Goal: Information Seeking & Learning: Learn about a topic

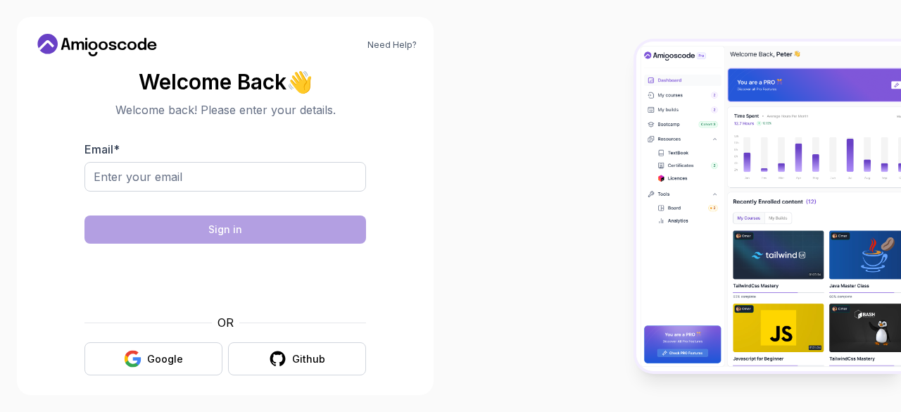
click at [170, 358] on div "Google" at bounding box center [165, 359] width 36 height 14
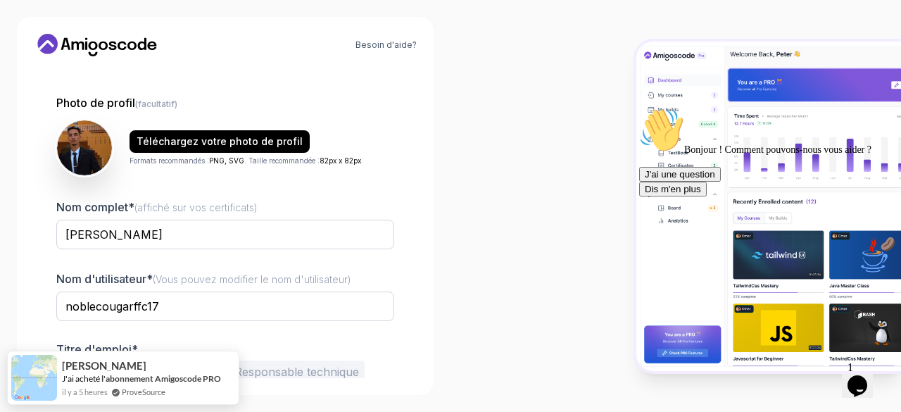
scroll to position [125, 0]
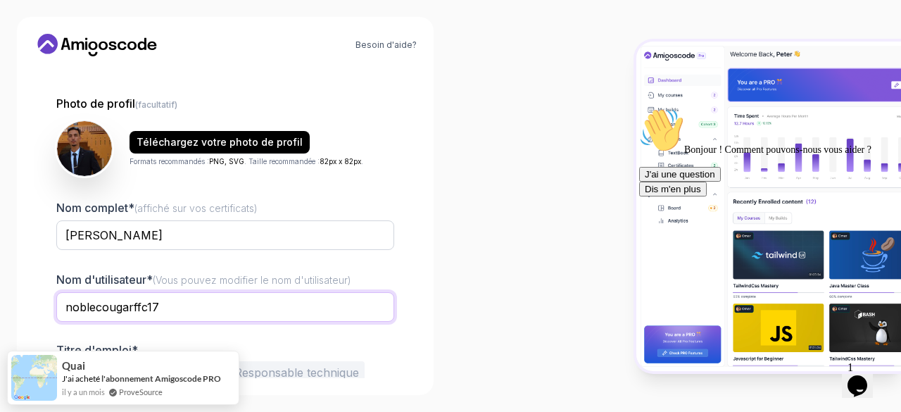
drag, startPoint x: 179, startPoint y: 308, endPoint x: 43, endPoint y: 310, distance: 135.8
click at [43, 310] on div "1 Configurez votre profil 1 Configurez votre profil 2 Apprenons à vous connaîtr…" at bounding box center [225, 223] width 383 height 310
click at [28, 299] on div "Besoin d'aide? 1 Configurez votre profil 1 Configurez votre profil 2 Apprenons …" at bounding box center [225, 206] width 417 height 378
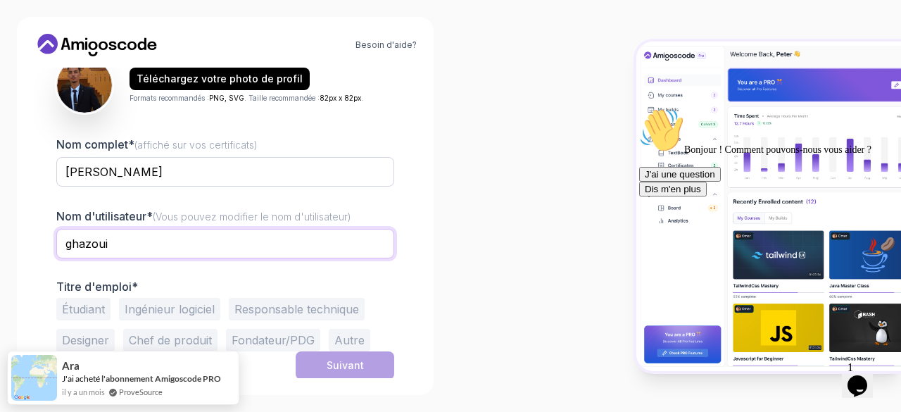
click at [145, 243] on input "ghazoui" at bounding box center [225, 244] width 338 height 30
type input "ghazoui mohamed amine"
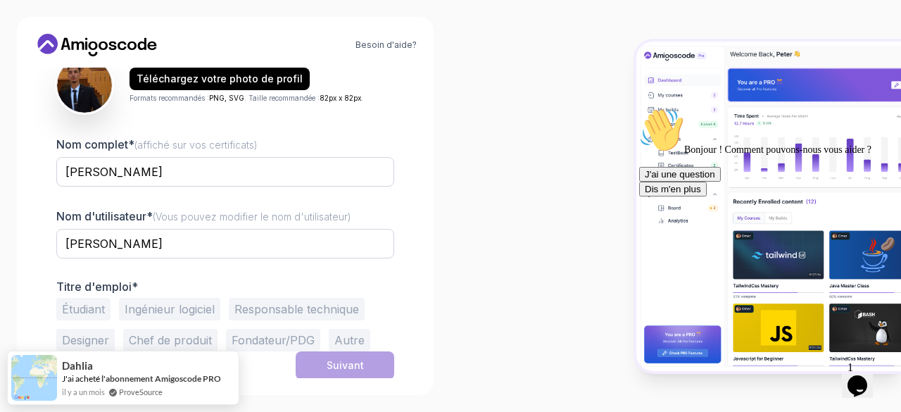
click at [89, 306] on font "Étudiant" at bounding box center [83, 309] width 43 height 14
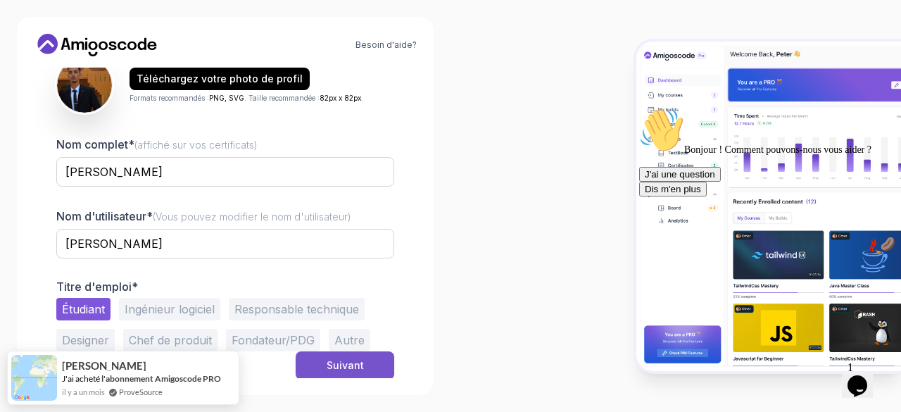
click at [362, 362] on button "Suivant" at bounding box center [345, 365] width 99 height 28
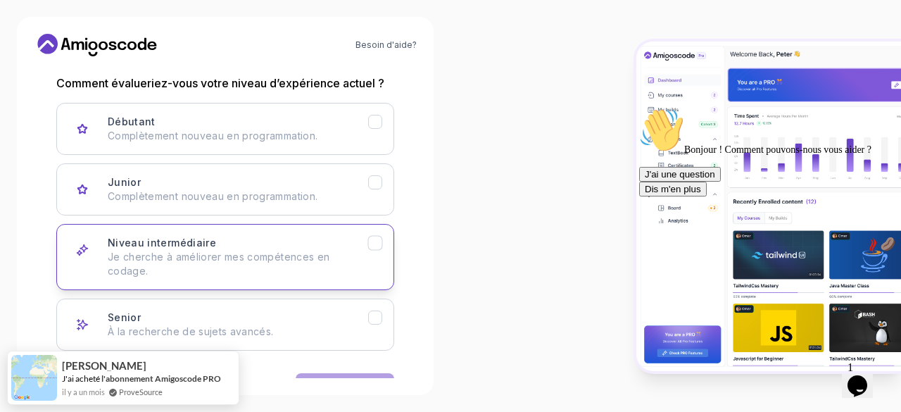
scroll to position [232, 0]
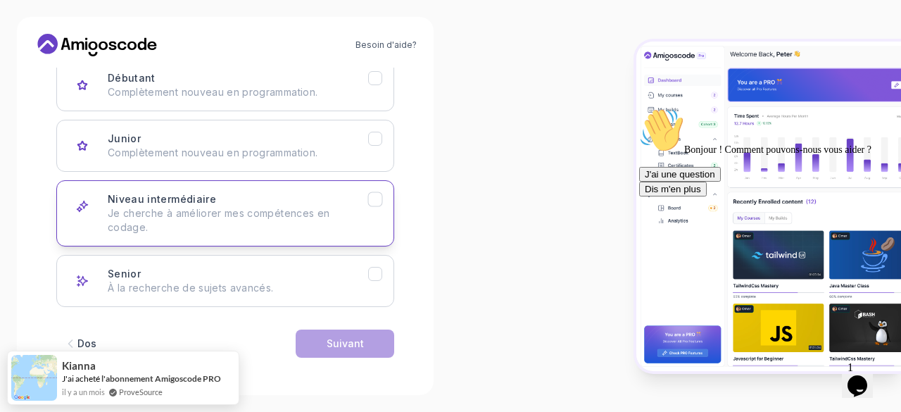
click at [191, 227] on p "Je cherche à améliorer mes compétences en codage." at bounding box center [238, 220] width 260 height 28
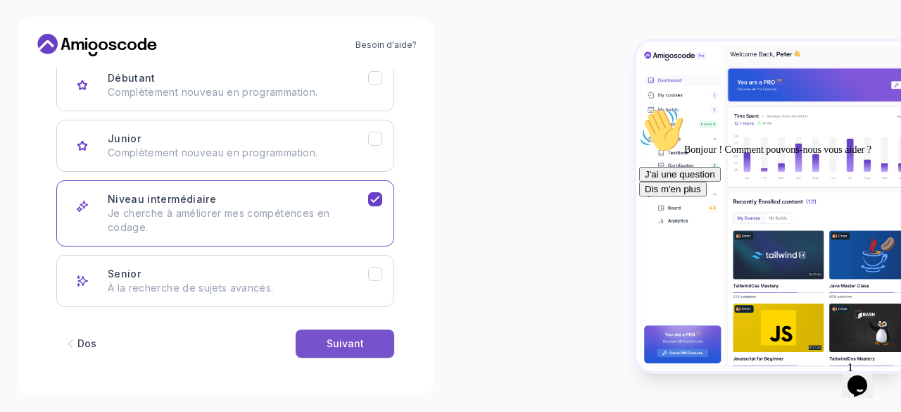
click at [352, 336] on div "Suivant" at bounding box center [345, 343] width 37 height 14
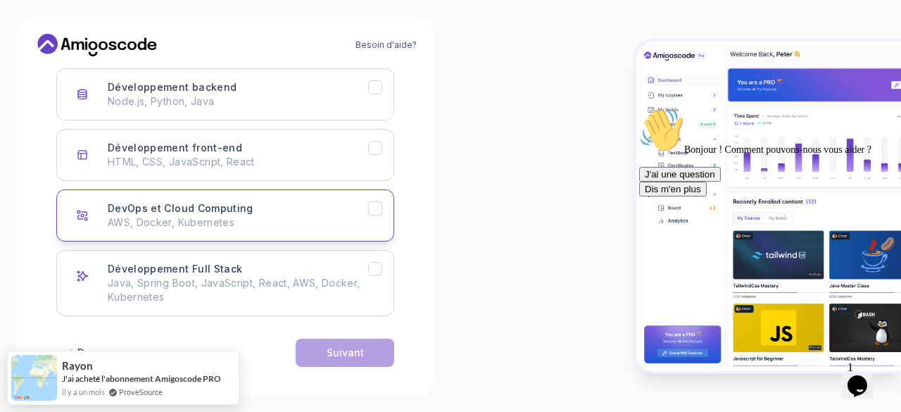
scroll to position [210, 0]
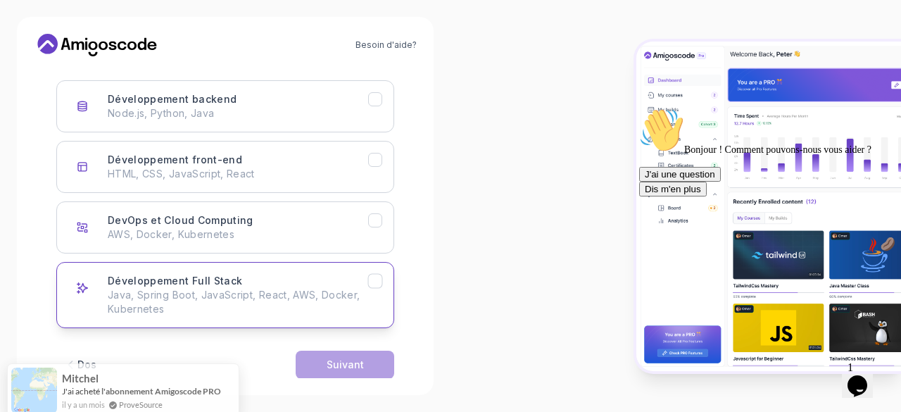
click at [256, 312] on p "Java, Spring Boot, JavaScript, React, AWS, Docker, Kubernetes" at bounding box center [238, 302] width 260 height 28
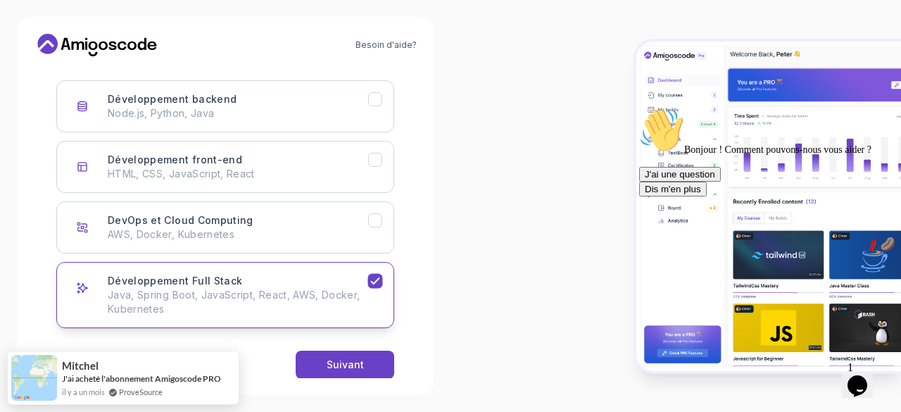
scroll to position [232, 0]
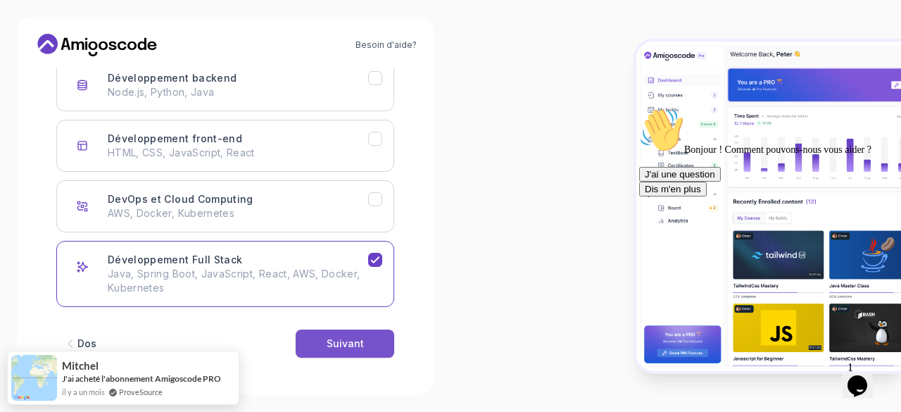
click at [352, 346] on font "Suivant" at bounding box center [345, 343] width 37 height 12
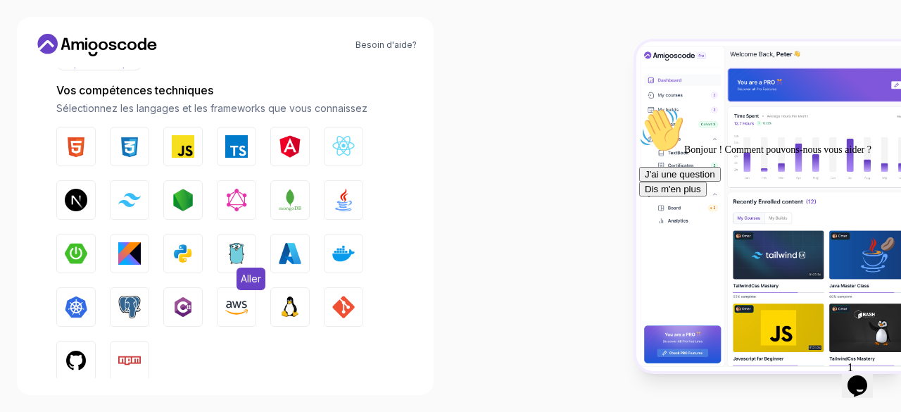
scroll to position [180, 0]
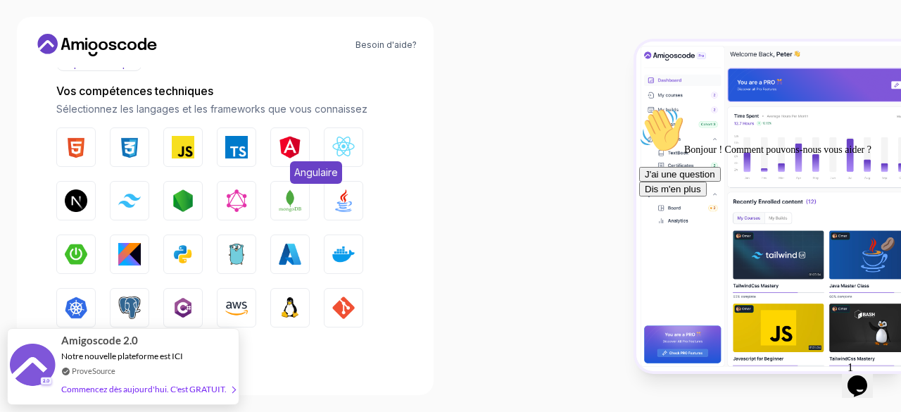
click at [287, 156] on img "button" at bounding box center [290, 147] width 23 height 23
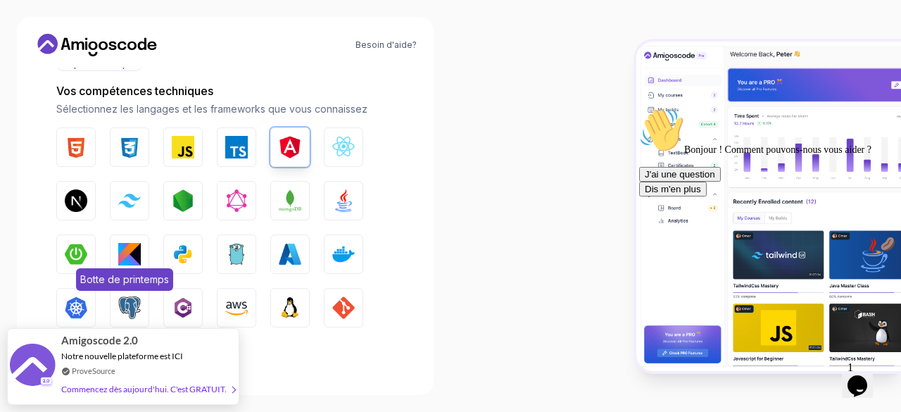
click at [87, 258] on img "button" at bounding box center [76, 254] width 23 height 23
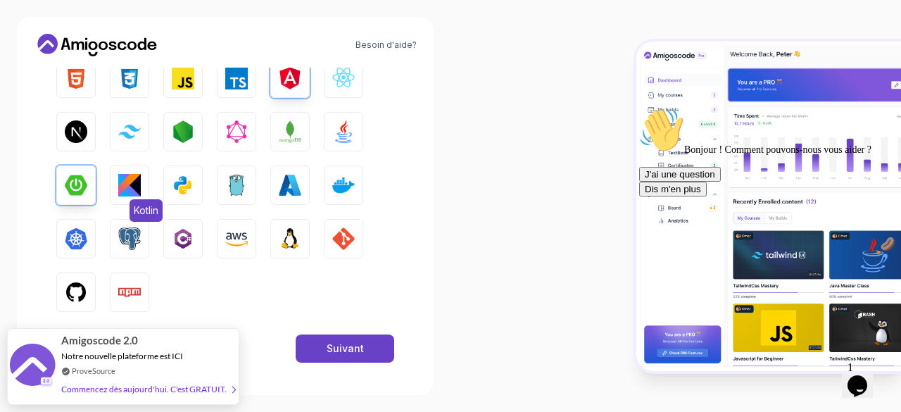
scroll to position [179, 0]
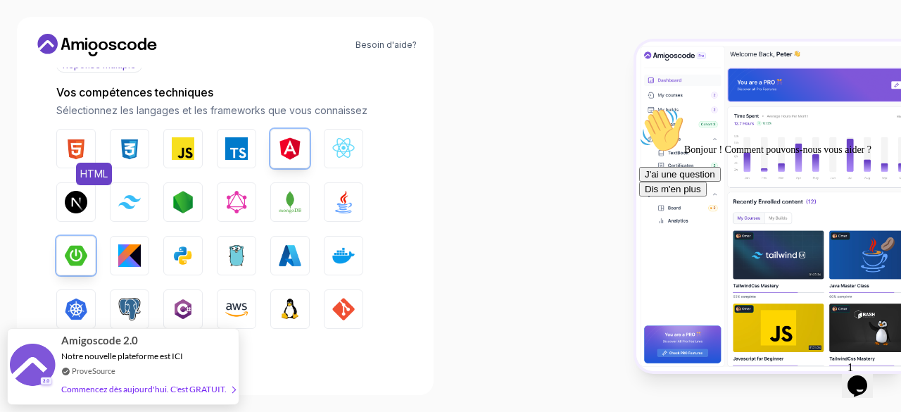
click at [76, 134] on button "HTML" at bounding box center [75, 148] width 39 height 39
click at [128, 148] on img "button" at bounding box center [129, 148] width 23 height 23
click at [343, 198] on img "button" at bounding box center [343, 202] width 23 height 23
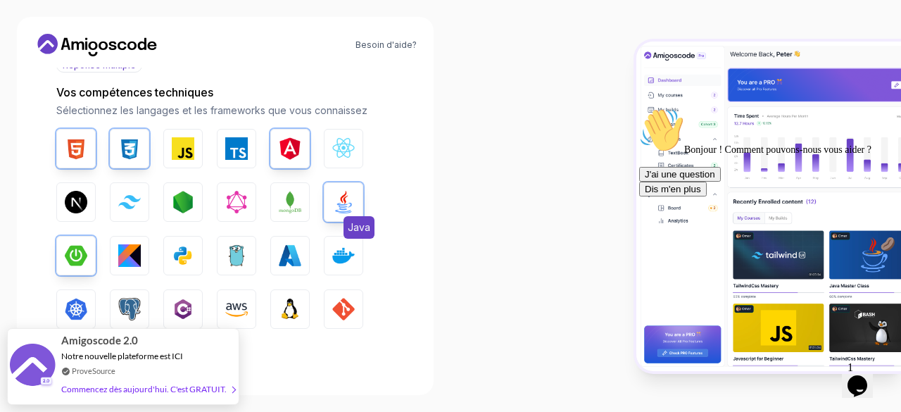
scroll to position [256, 0]
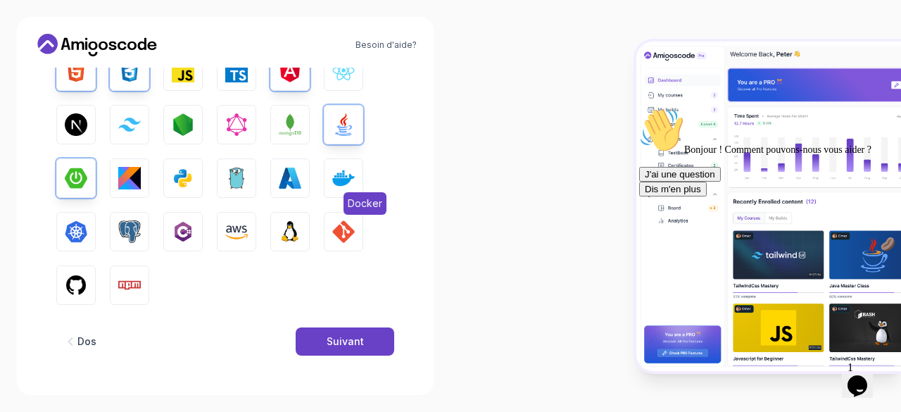
click at [346, 183] on img "button" at bounding box center [343, 178] width 23 height 23
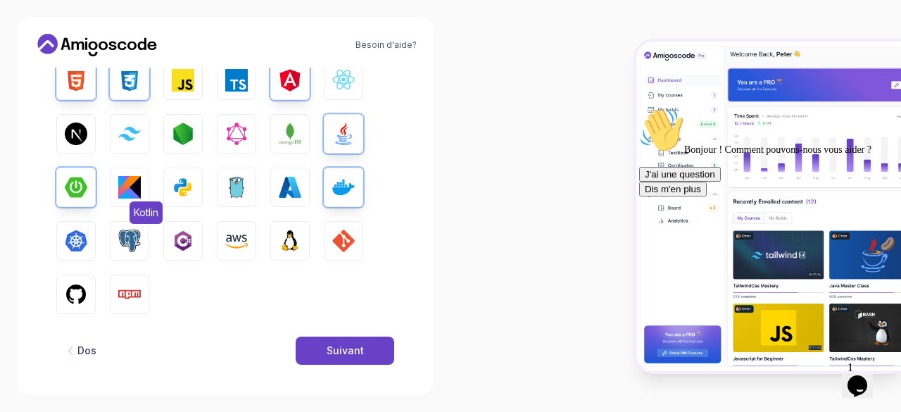
scroll to position [248, 0]
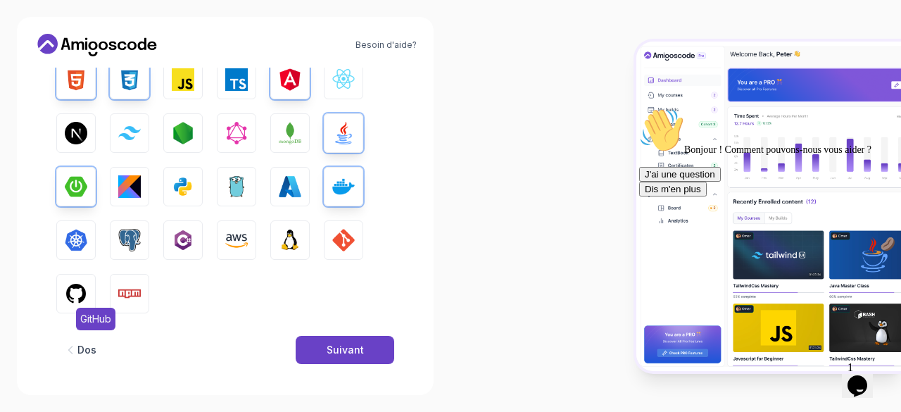
click at [79, 285] on img "button" at bounding box center [76, 293] width 23 height 23
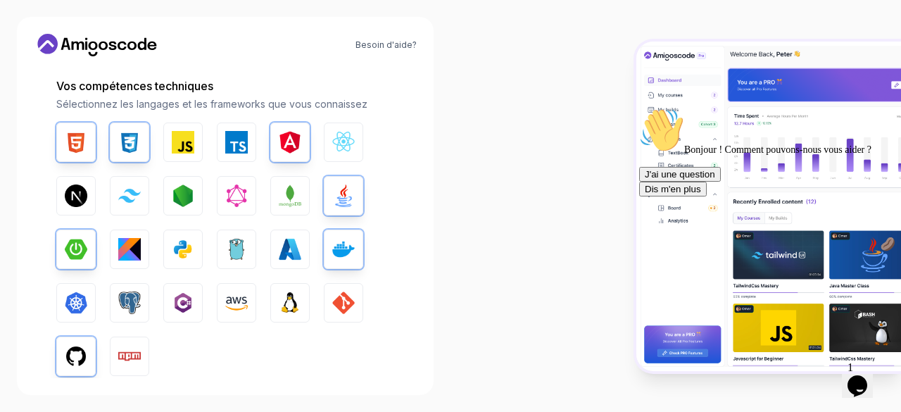
scroll to position [256, 0]
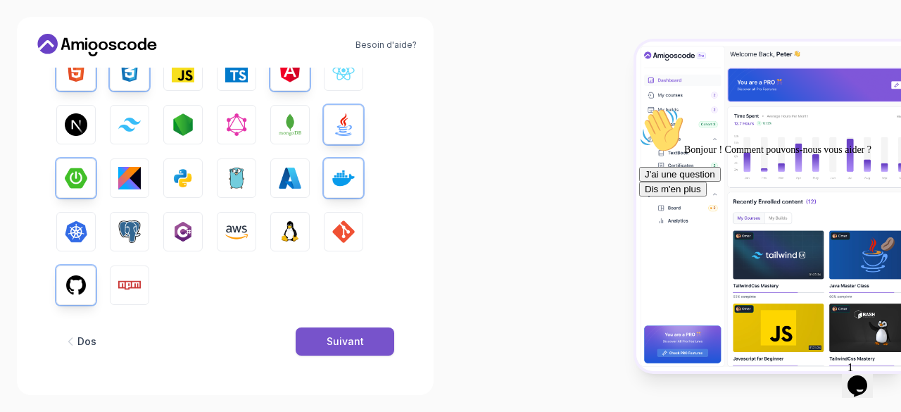
click at [366, 338] on button "Suivant" at bounding box center [345, 341] width 99 height 28
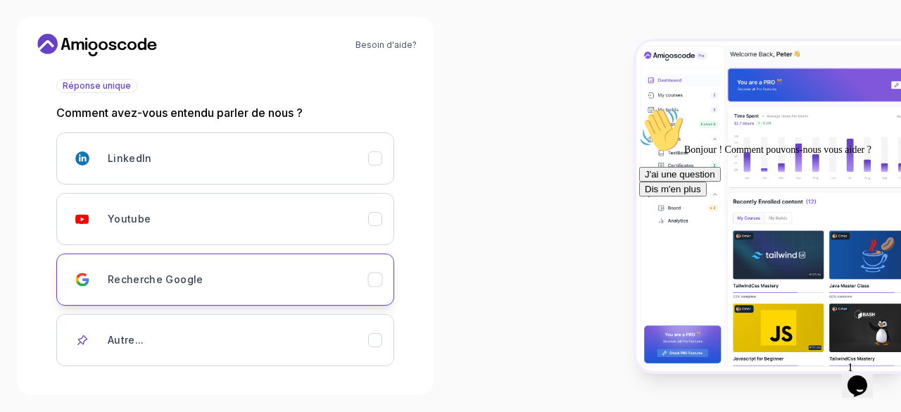
scroll to position [158, 0]
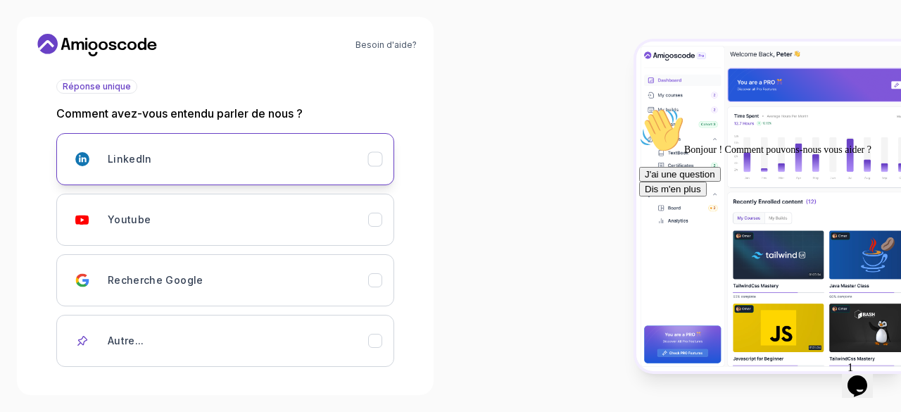
click at [282, 154] on div "LinkedIn" at bounding box center [238, 159] width 260 height 28
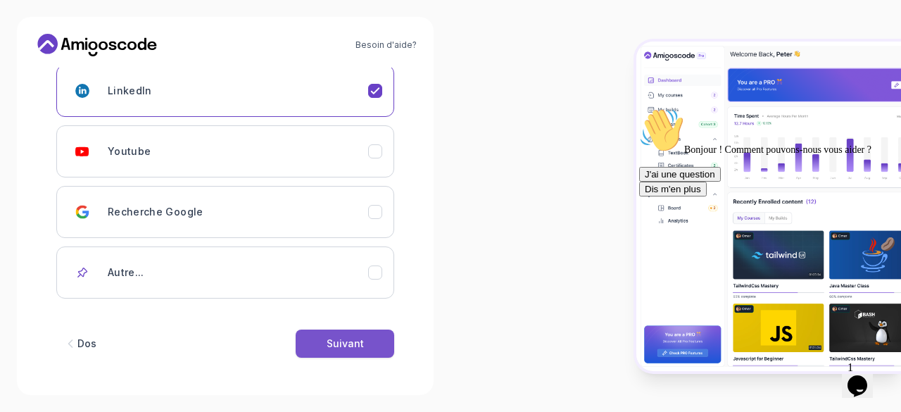
click at [332, 346] on font "Suivant" at bounding box center [345, 343] width 37 height 12
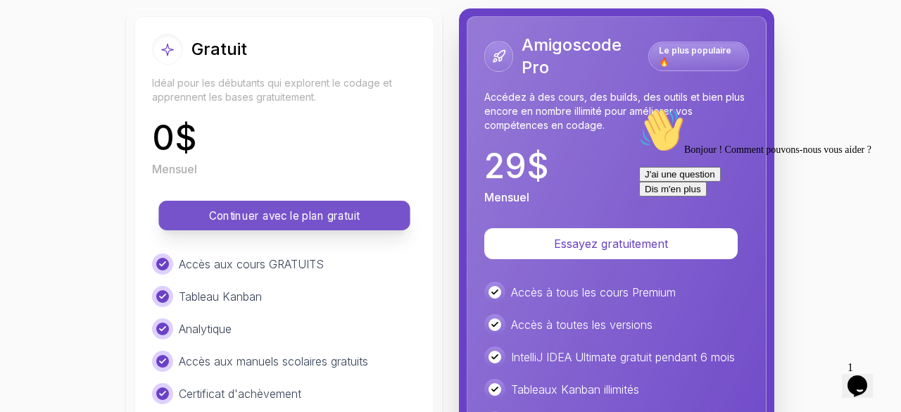
scroll to position [168, 0]
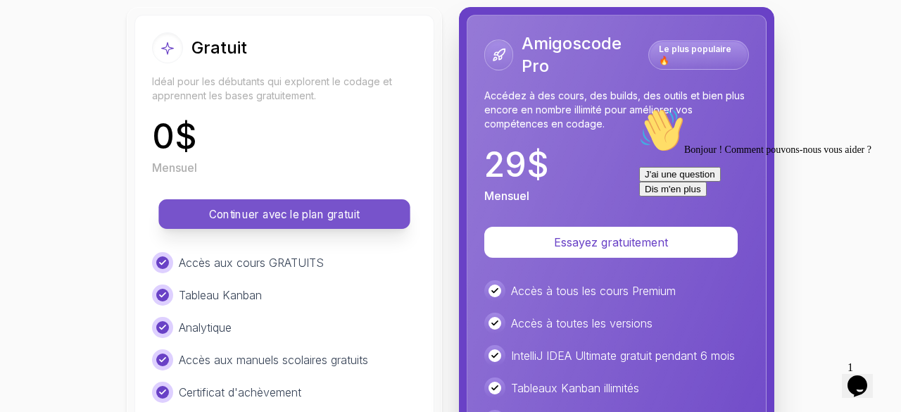
click at [279, 224] on button "Continuer avec le plan gratuit" at bounding box center [283, 214] width 251 height 30
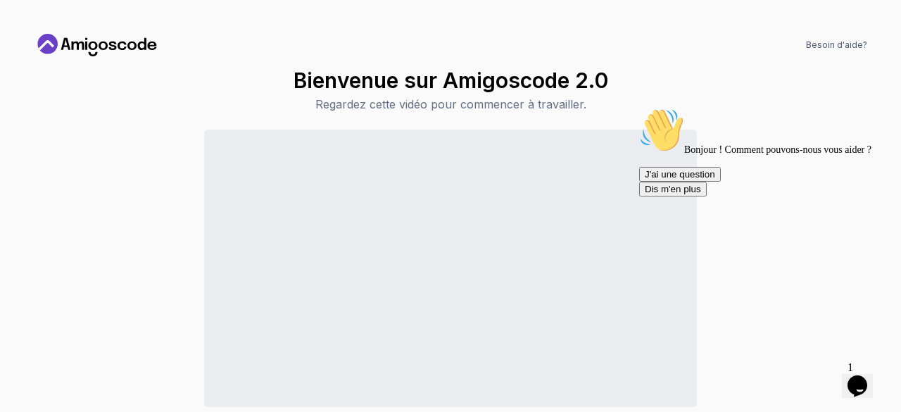
click at [639, 108] on icon "Chat accrocheur" at bounding box center [639, 108] width 0 height 0
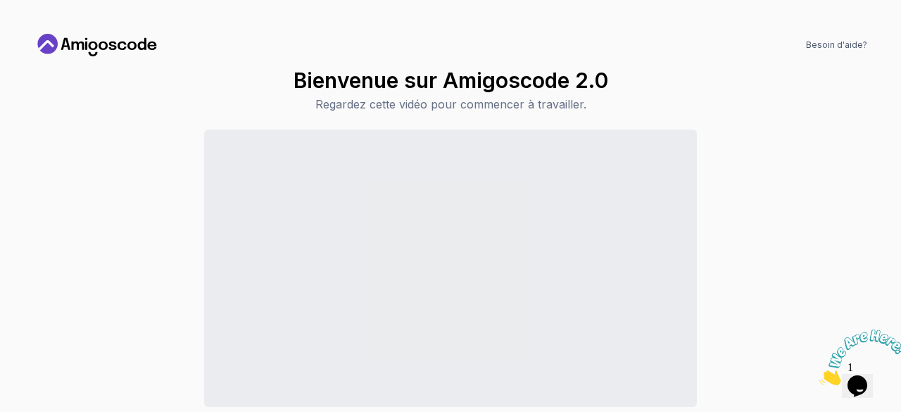
click at [819, 375] on icon "Fermer" at bounding box center [819, 381] width 0 height 12
click at [502, 89] on font "Bienvenue sur Amigoscode 2.0" at bounding box center [450, 80] width 315 height 25
click at [859, 377] on icon "$i18n('chat', 'chat_widget')" at bounding box center [857, 385] width 20 height 21
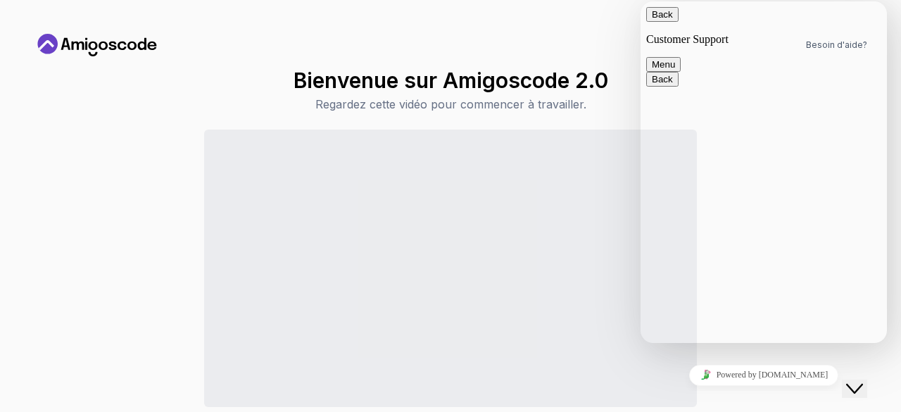
click at [640, 1] on textarea at bounding box center [640, 1] width 0 height 0
click at [681, 57] on button "Menu" at bounding box center [663, 64] width 34 height 15
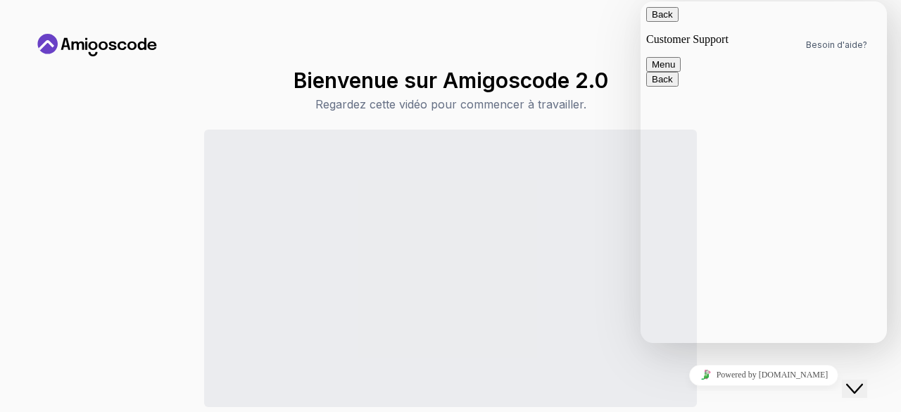
click at [640, 1] on textarea at bounding box center [640, 1] width 0 height 0
type textarea "f"
type textarea "j'ai besoin d'une formation ou d'un certificat spring boot !!"
type textarea "d'une**"
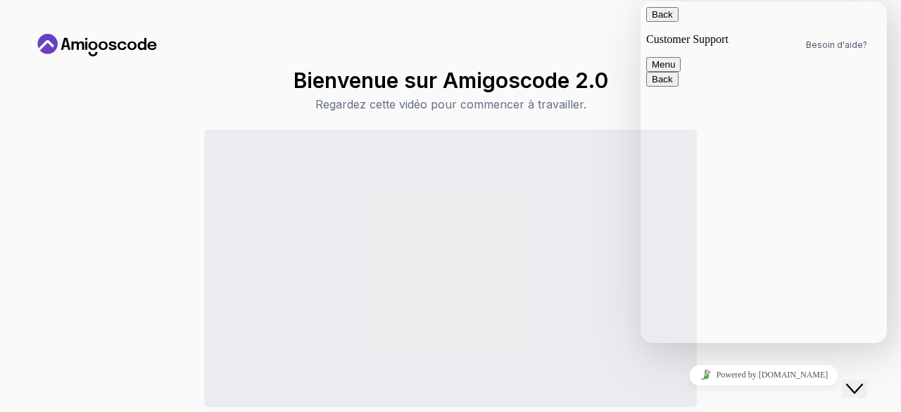
scroll to position [115, 0]
drag, startPoint x: 820, startPoint y: 235, endPoint x: 695, endPoint y: 133, distance: 161.0
copy span "Sorry to keep you waiting, unfortunately all of our agents are currently busy o…"
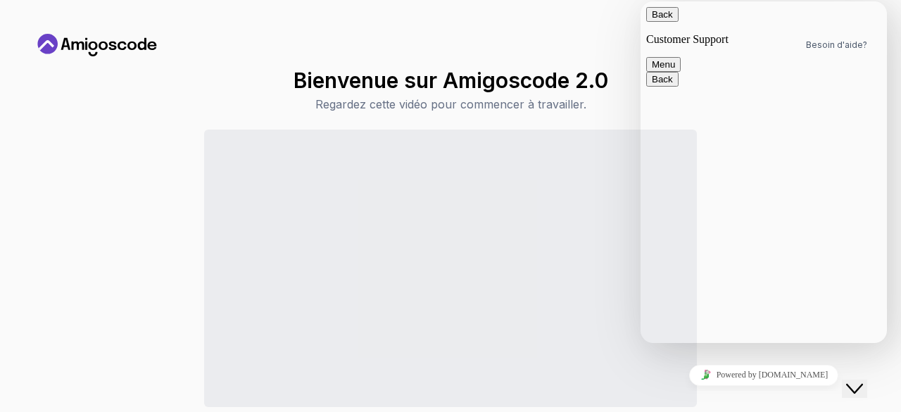
type input "a"
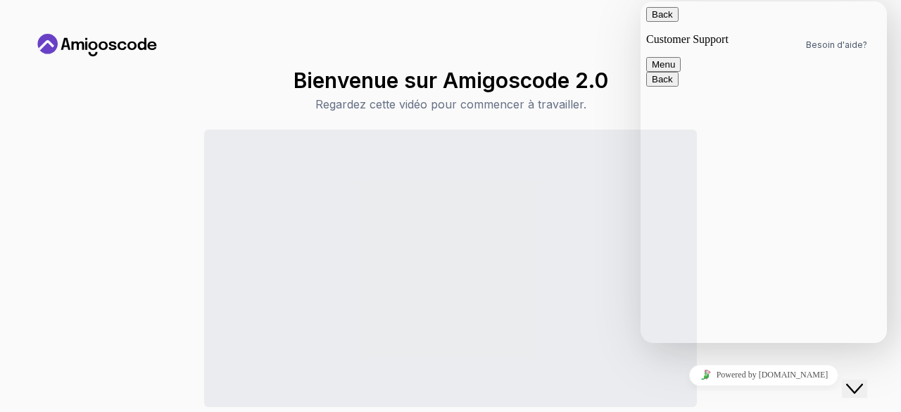
click at [674, 22] on button "Back" at bounding box center [662, 14] width 32 height 15
click at [551, 34] on div "Besoin d'aide?" at bounding box center [450, 45] width 833 height 23
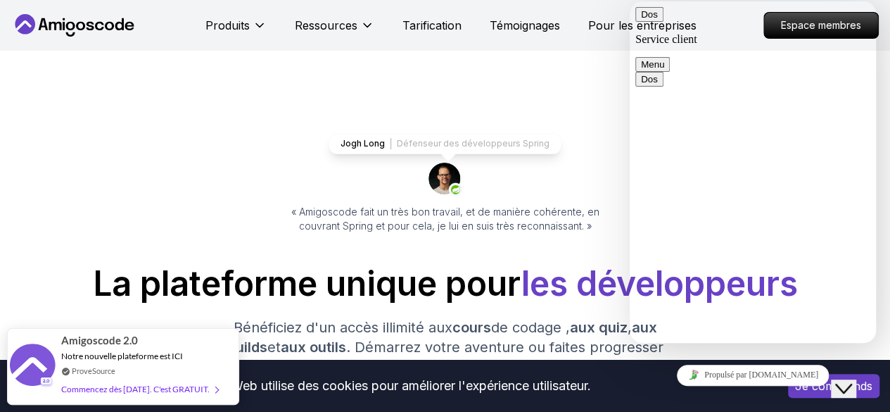
scroll to position [8, 0]
click at [442, 34] on div "Produits Ressources Tarification Témoignages Pour les entreprises" at bounding box center [451, 25] width 491 height 28
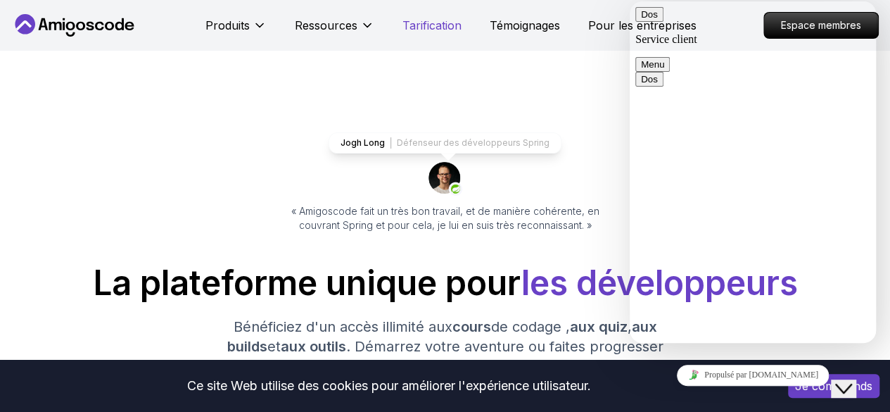
click at [436, 26] on font "Tarification" at bounding box center [432, 25] width 59 height 14
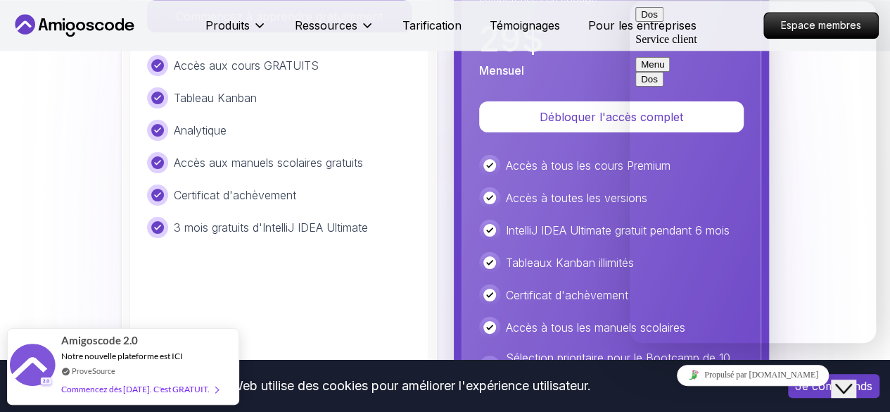
scroll to position [3058, 0]
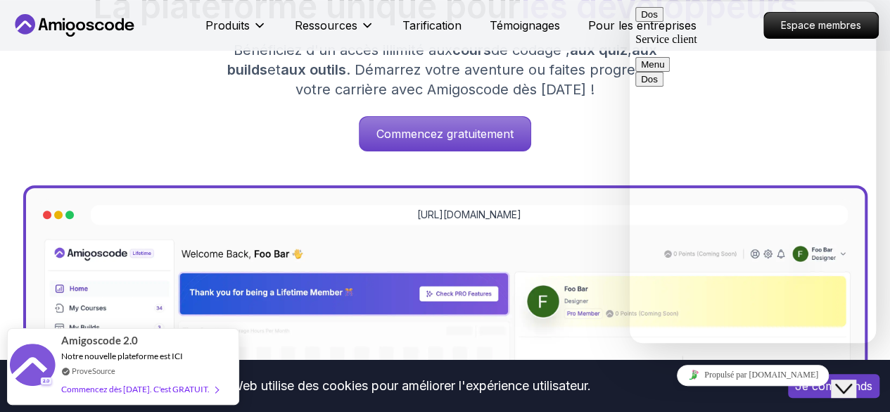
scroll to position [286, 0]
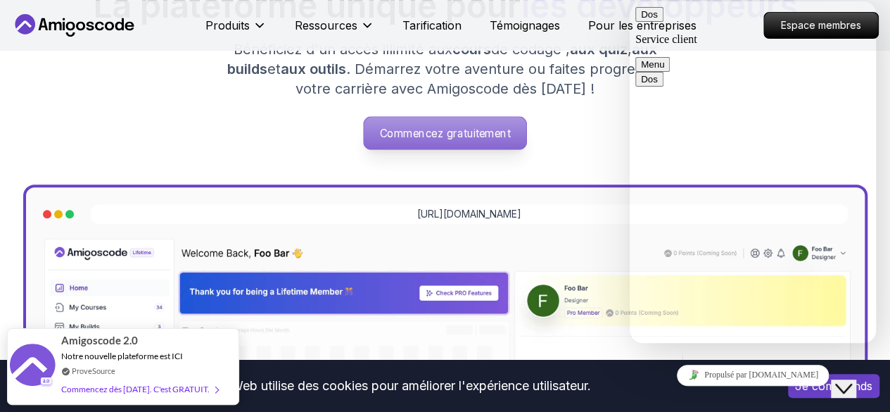
click at [455, 130] on font "Commencez gratuitement" at bounding box center [445, 133] width 130 height 13
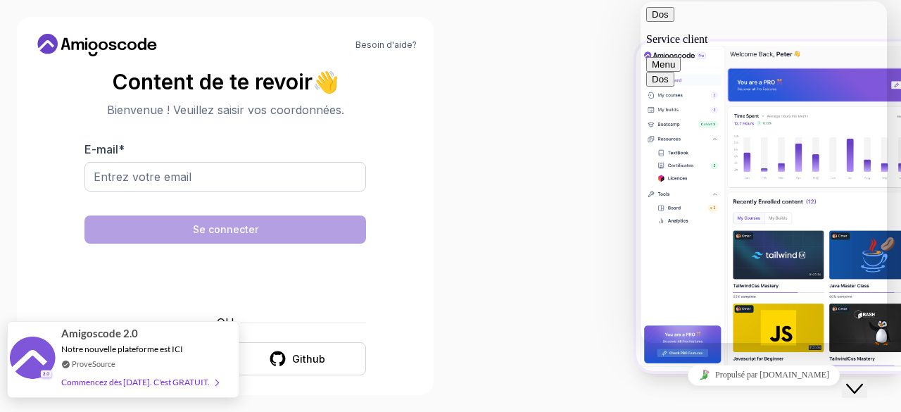
click at [108, 358] on link "ProveSource" at bounding box center [94, 364] width 44 height 12
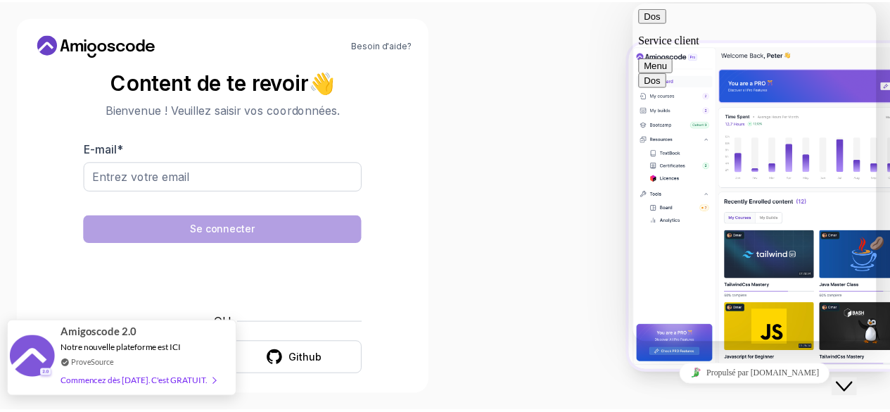
scroll to position [8, 0]
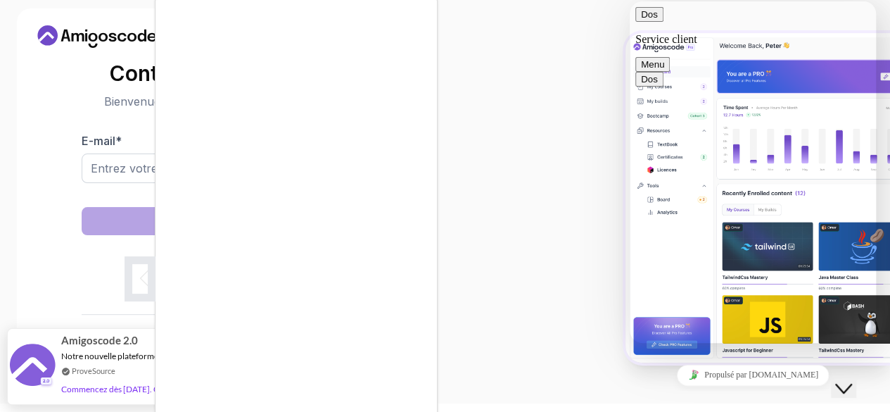
click at [543, 139] on div at bounding box center [445, 206] width 890 height 412
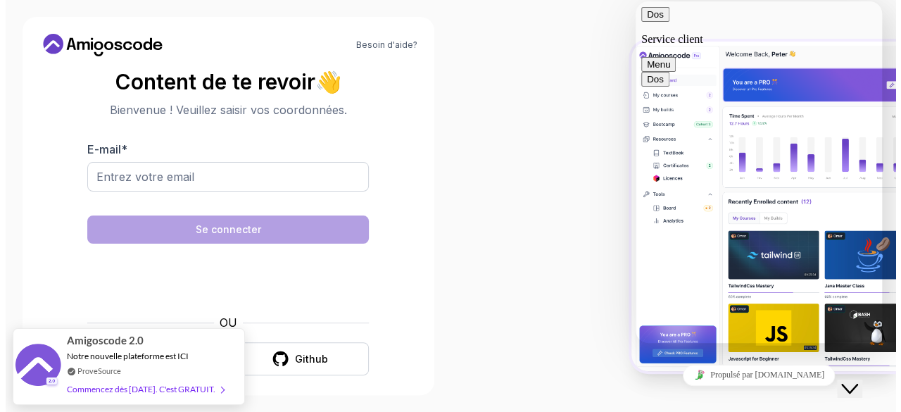
scroll to position [0, 0]
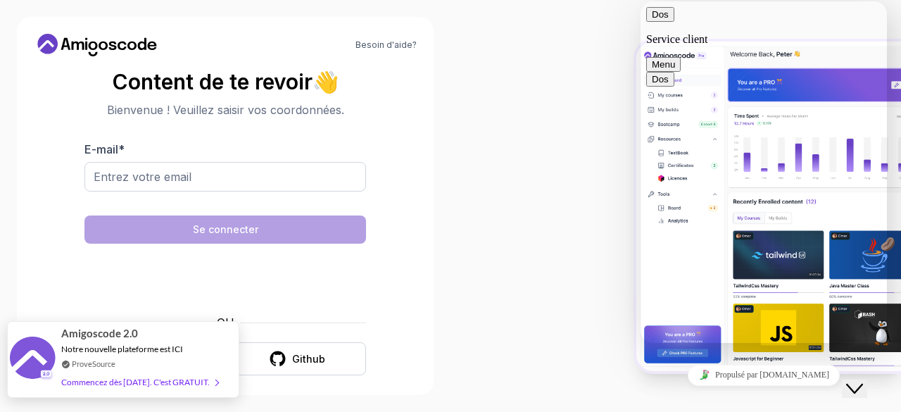
click at [217, 355] on div "Notre nouvelle plateforme est ICI" at bounding box center [139, 349] width 157 height 12
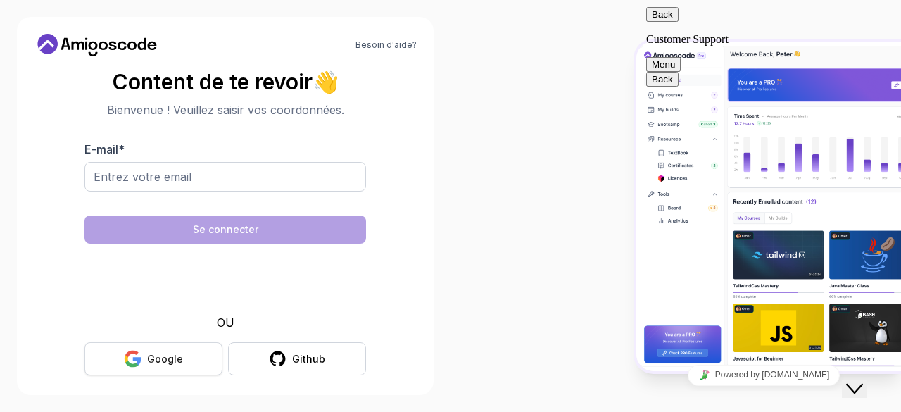
scroll to position [338, 0]
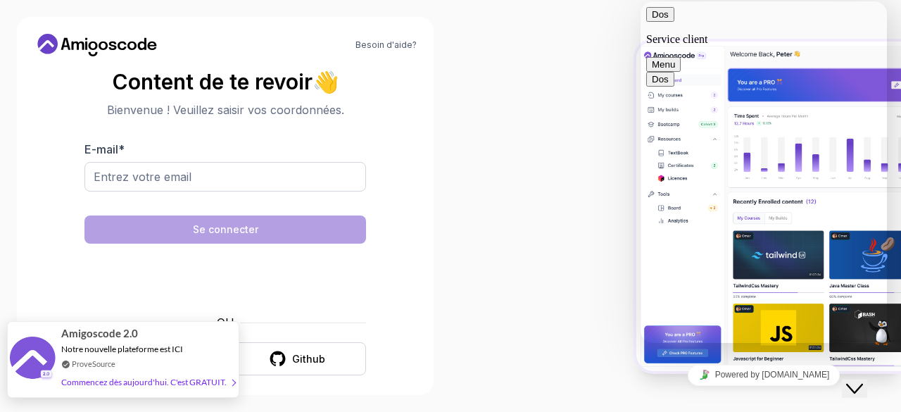
click at [210, 384] on font "Commencez dès [DATE]. C'est GRATUIT." at bounding box center [143, 382] width 165 height 11
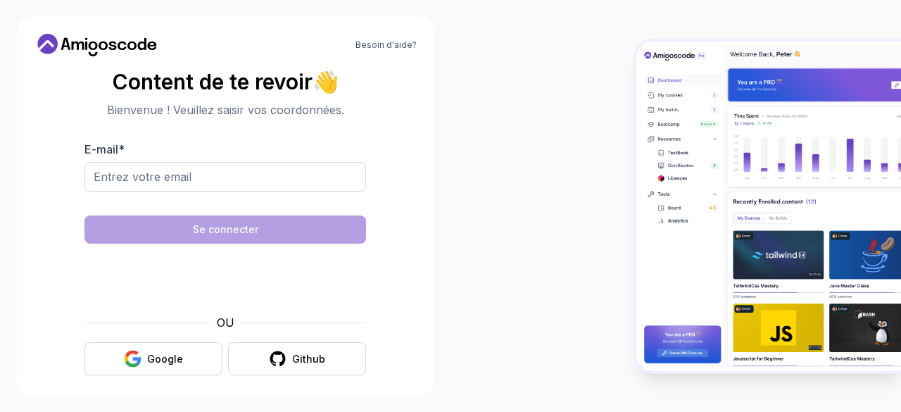
click at [151, 362] on font "Google" at bounding box center [165, 359] width 36 height 12
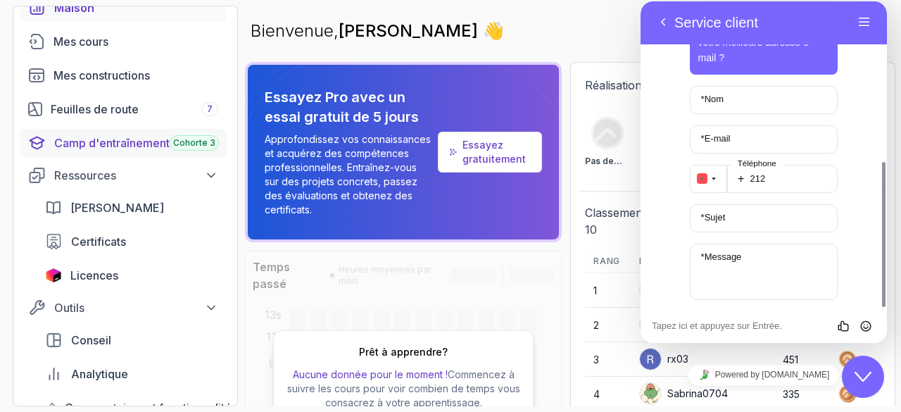
scroll to position [0, 4]
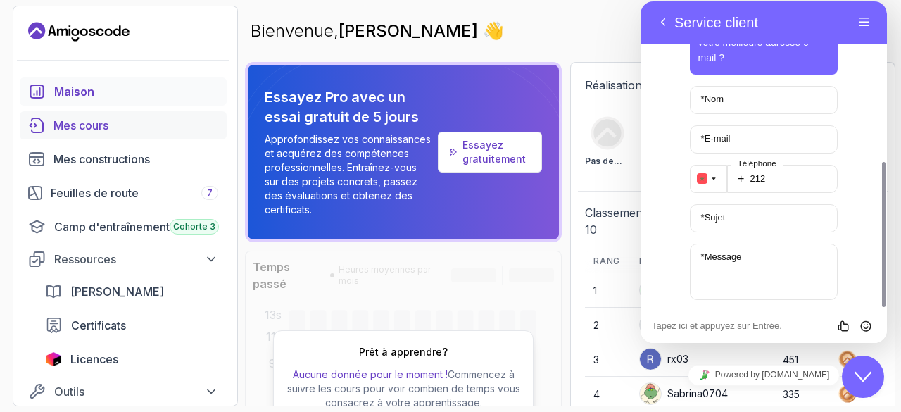
click at [77, 122] on font "Mes cours" at bounding box center [80, 125] width 55 height 14
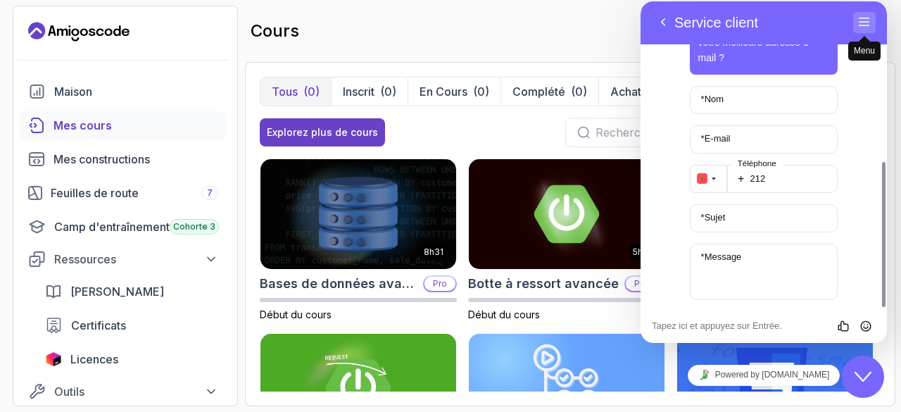
click at [860, 31] on span "Menu" at bounding box center [864, 35] width 11 height 11
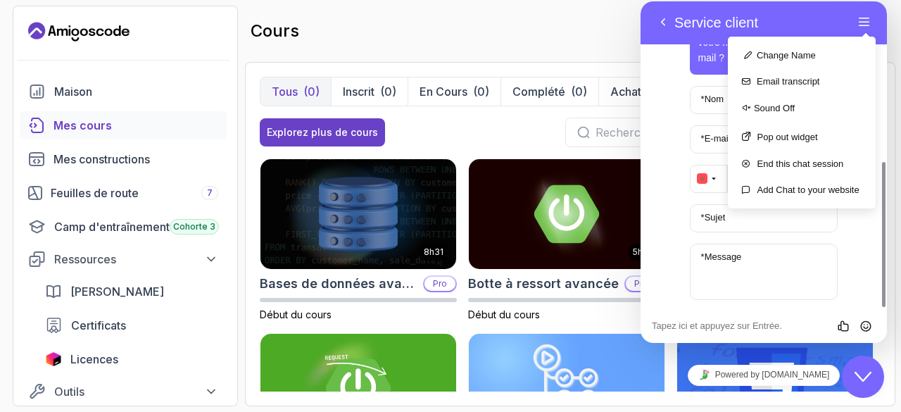
click at [868, 379] on icon "Close Chat This icon closes the chat window." at bounding box center [862, 376] width 17 height 17
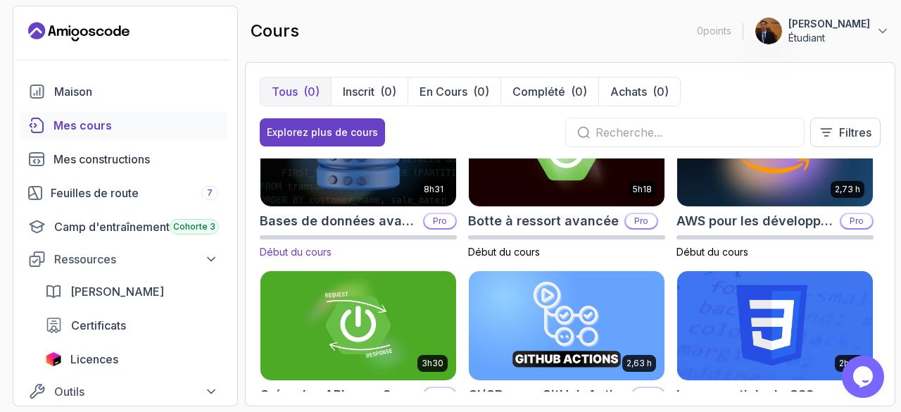
scroll to position [1, 0]
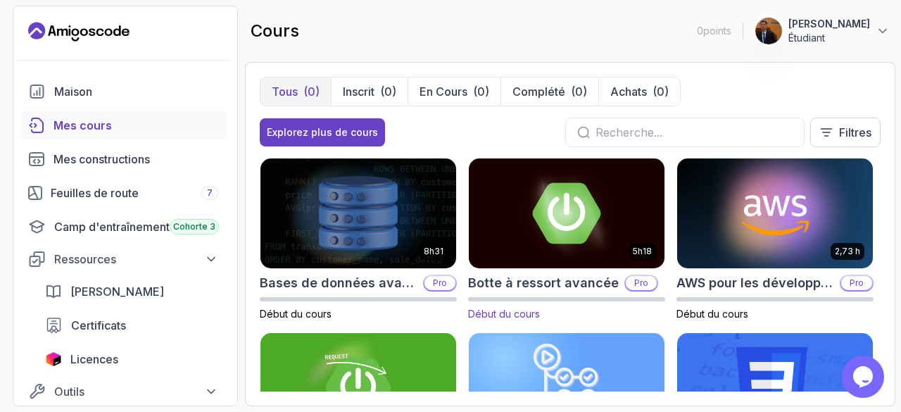
click at [588, 236] on img at bounding box center [567, 213] width 206 height 115
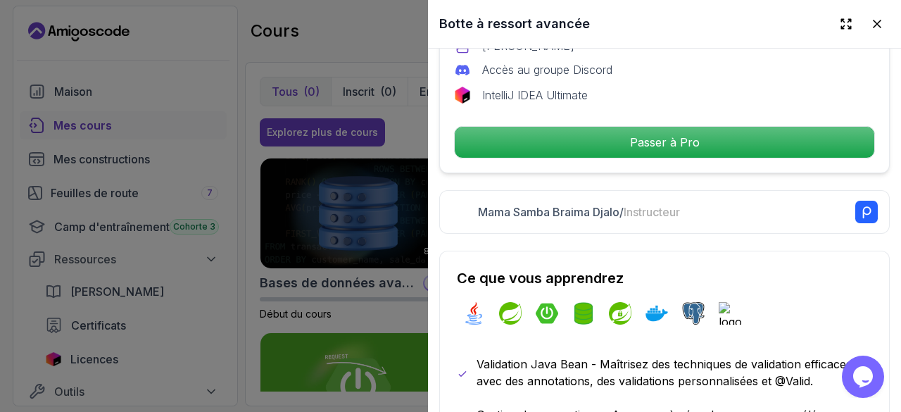
scroll to position [491, 0]
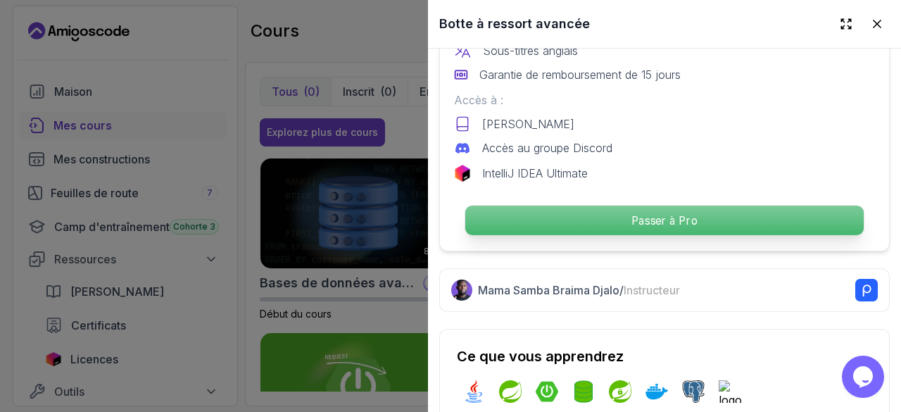
click at [641, 213] on font "Passer à Pro" at bounding box center [664, 219] width 66 height 13
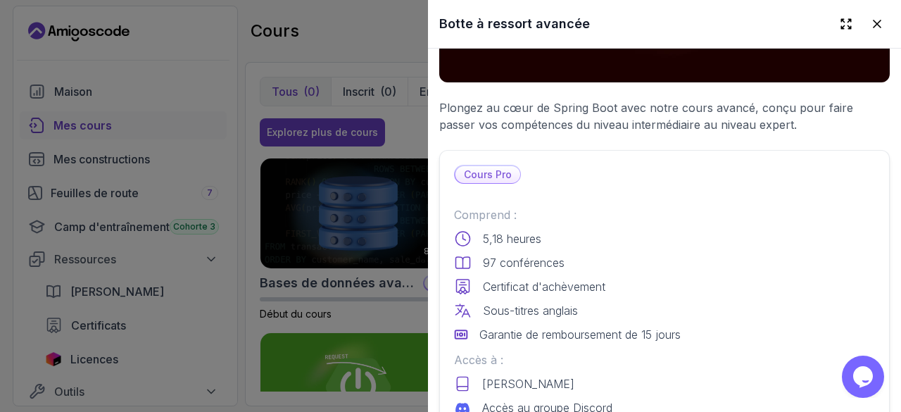
scroll to position [177, 0]
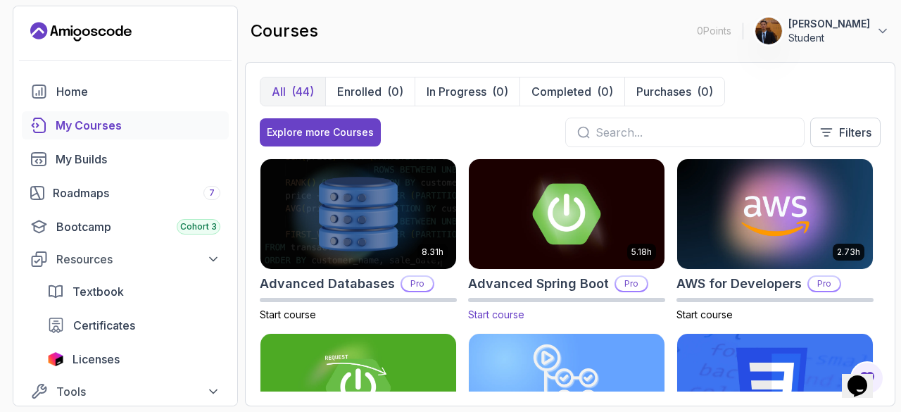
click at [501, 315] on span "Start course" at bounding box center [496, 314] width 56 height 12
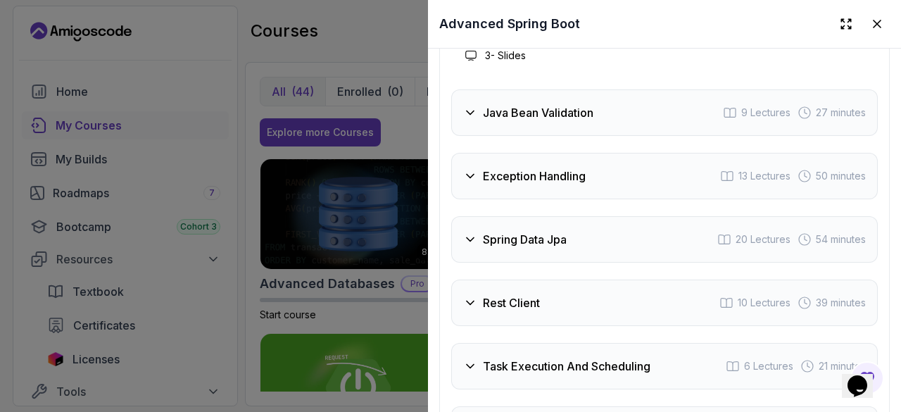
scroll to position [2624, 0]
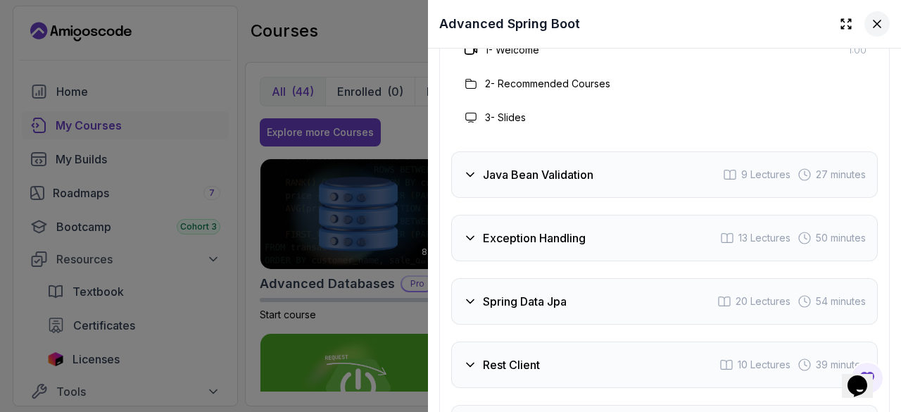
click at [873, 22] on button at bounding box center [876, 23] width 25 height 25
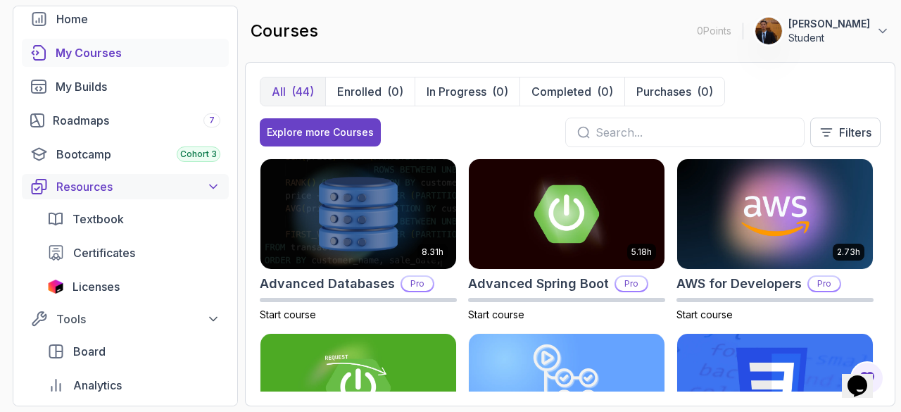
scroll to position [73, 0]
click at [139, 252] on div "Certificates" at bounding box center [146, 252] width 147 height 17
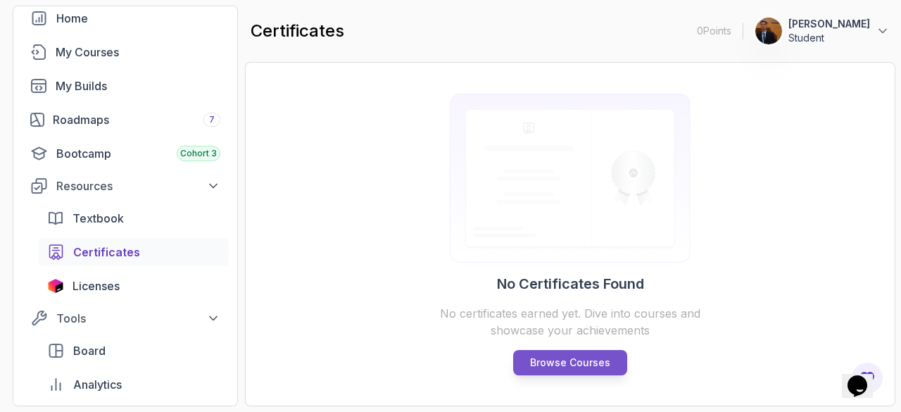
click at [583, 366] on p "Browse Courses" at bounding box center [570, 362] width 80 height 14
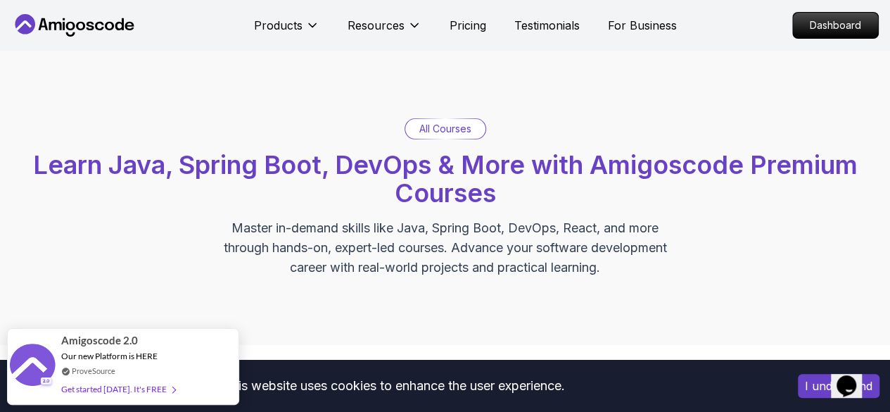
click at [453, 132] on p "All Courses" at bounding box center [445, 129] width 52 height 14
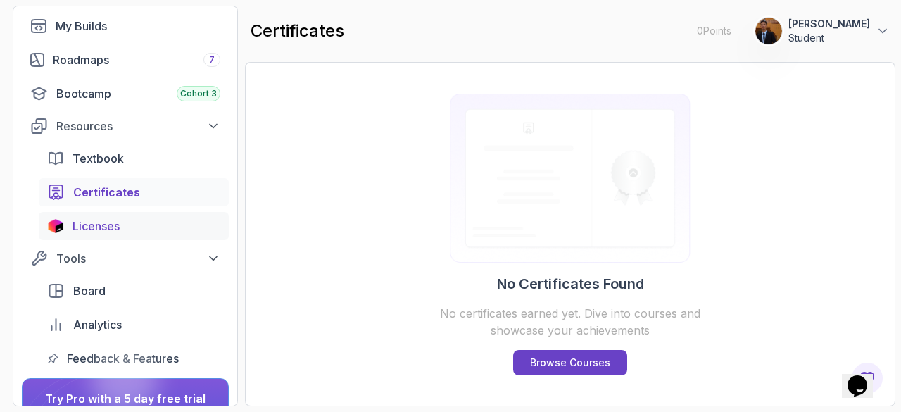
scroll to position [94, 0]
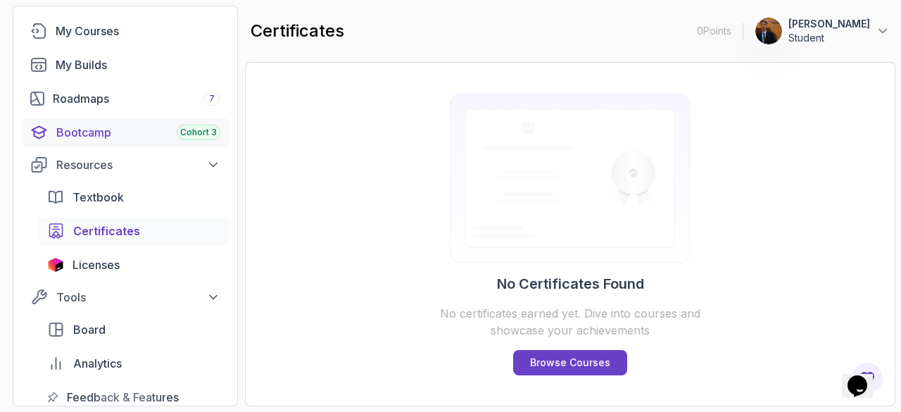
click at [102, 137] on div "Bootcamp Cohort 3" at bounding box center [138, 132] width 164 height 17
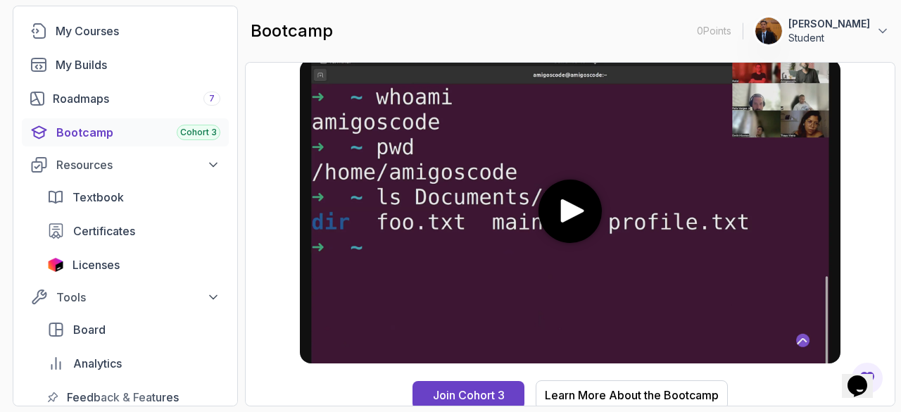
scroll to position [51, 0]
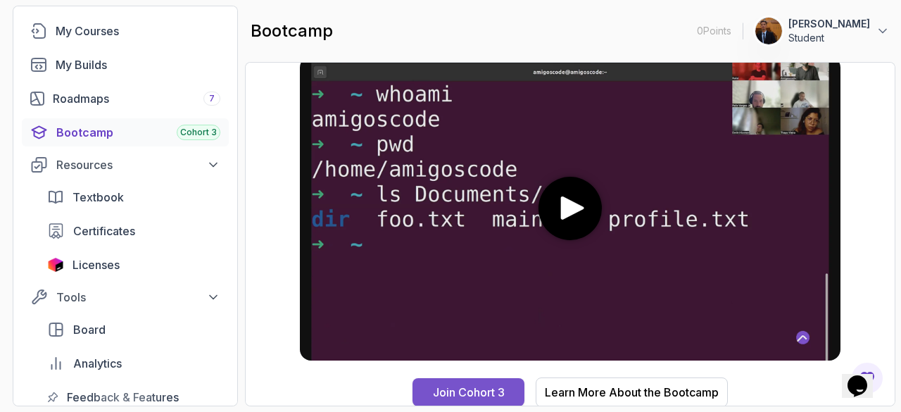
click at [487, 386] on div "Join Cohort 3" at bounding box center [469, 392] width 72 height 17
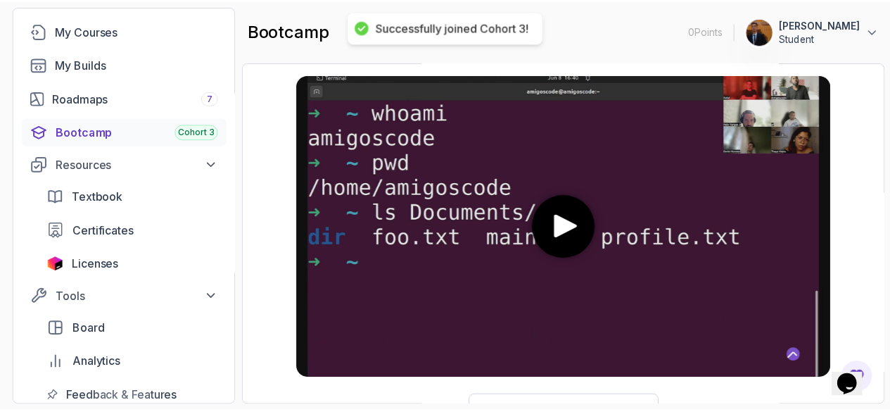
scroll to position [69, 0]
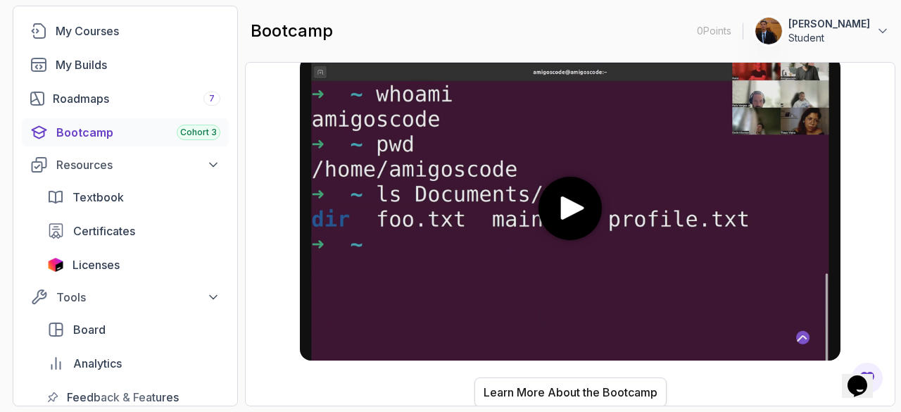
click at [621, 391] on div "Learn More About the Bootcamp" at bounding box center [570, 392] width 174 height 17
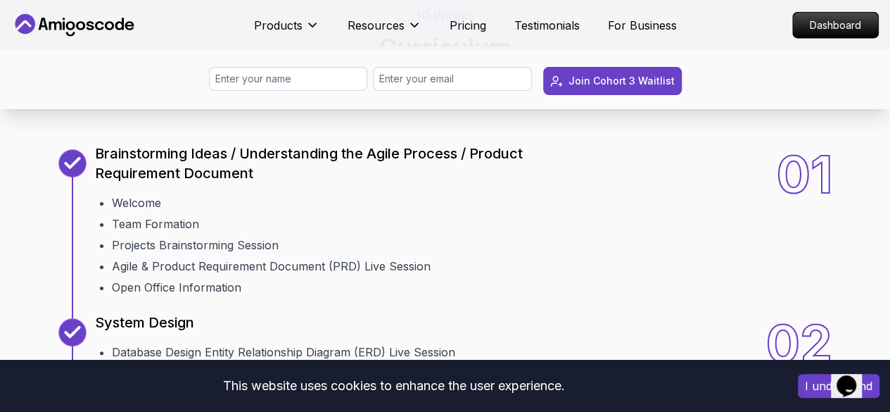
scroll to position [1693, 0]
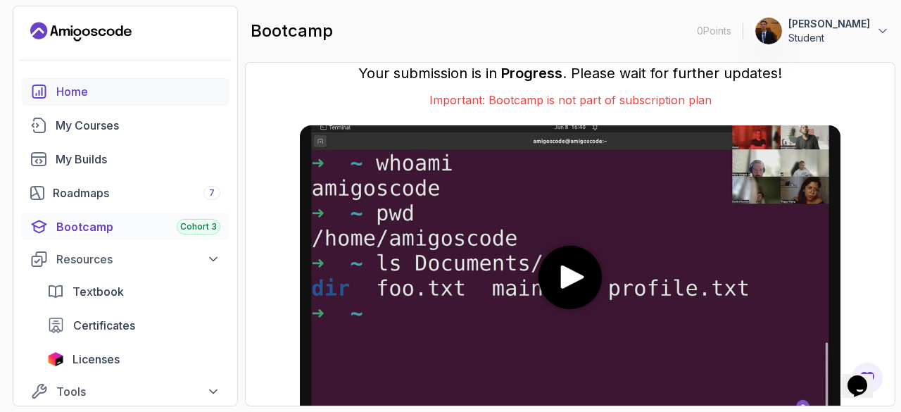
click at [79, 91] on div "Home" at bounding box center [138, 91] width 164 height 17
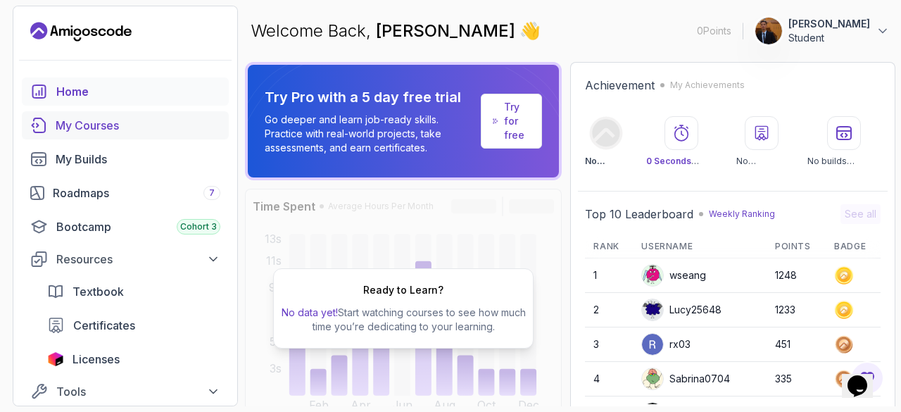
click at [113, 129] on div "My Courses" at bounding box center [138, 125] width 165 height 17
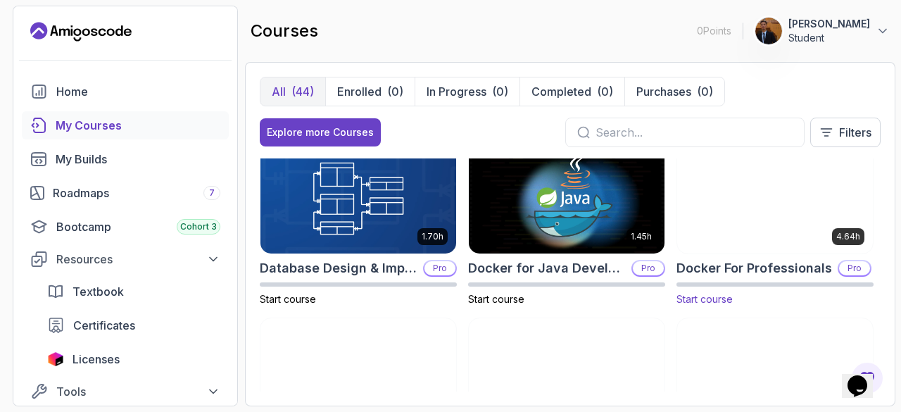
scroll to position [354, 0]
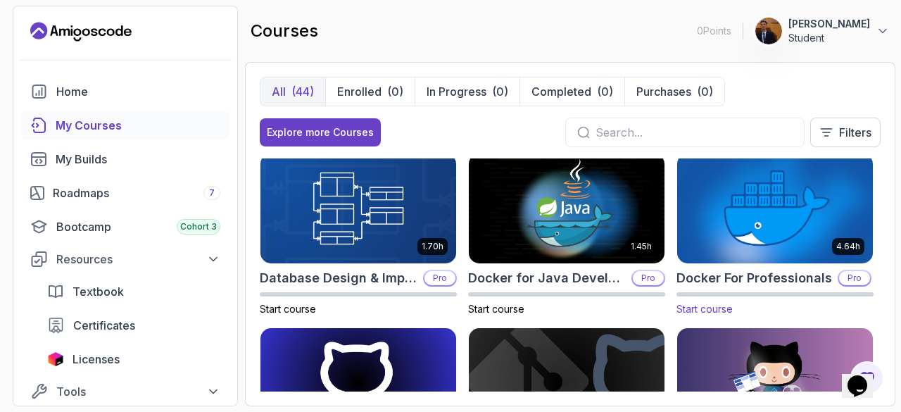
click at [763, 206] on img at bounding box center [775, 208] width 206 height 115
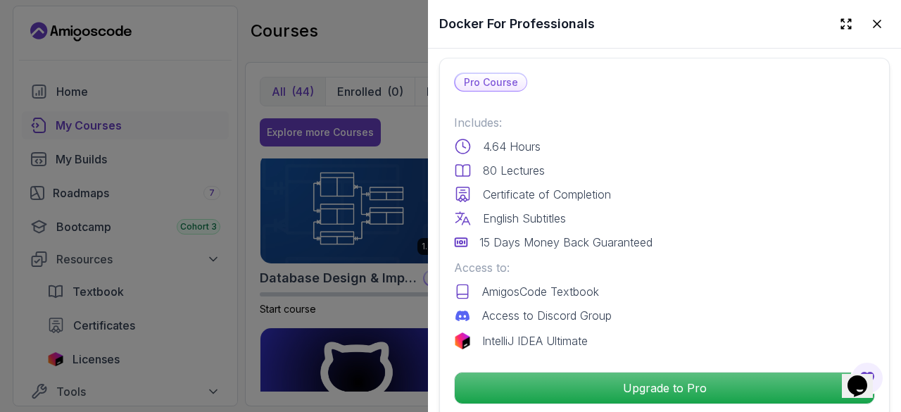
scroll to position [430, 0]
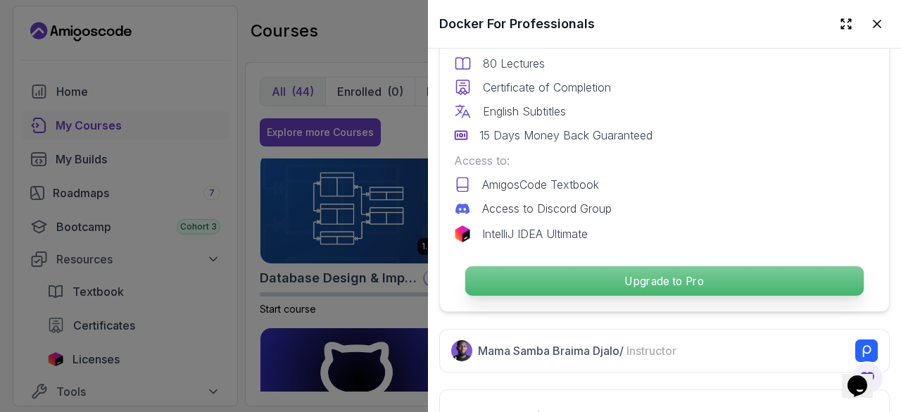
click at [679, 275] on p "Upgrade to Pro" at bounding box center [664, 281] width 398 height 30
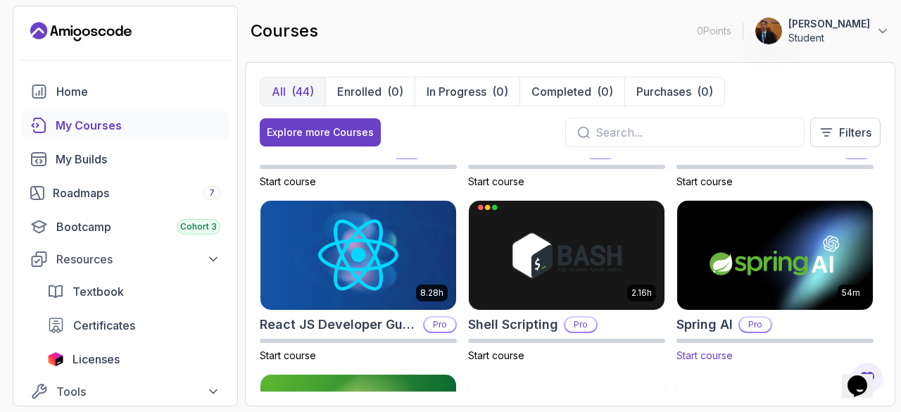
scroll to position [1874, 0]
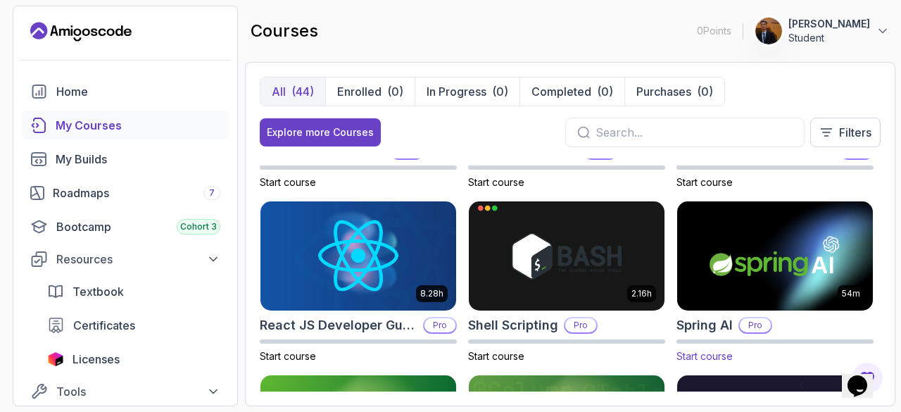
click at [807, 258] on img at bounding box center [775, 255] width 206 height 115
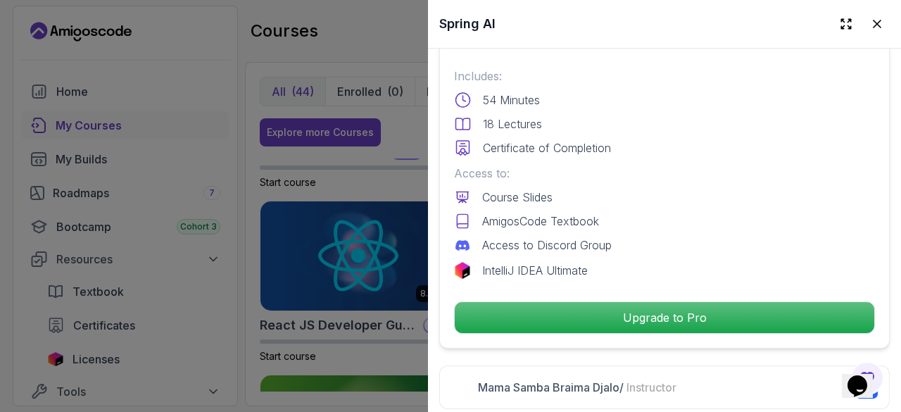
scroll to position [369, 0]
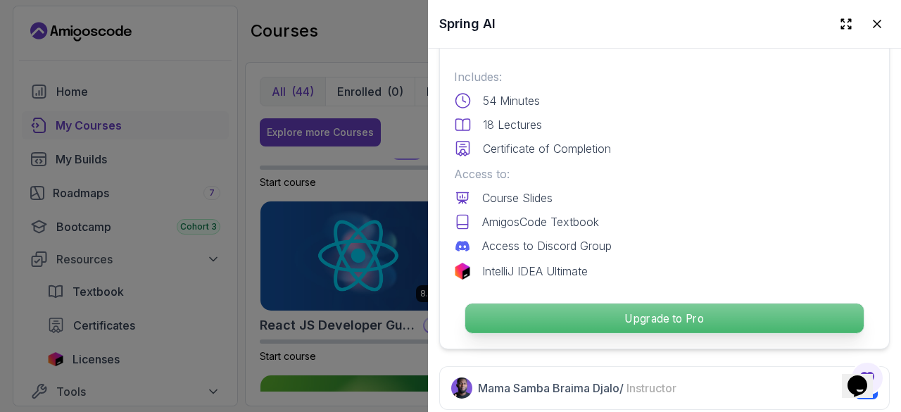
click at [676, 305] on p "Upgrade to Pro" at bounding box center [664, 318] width 398 height 30
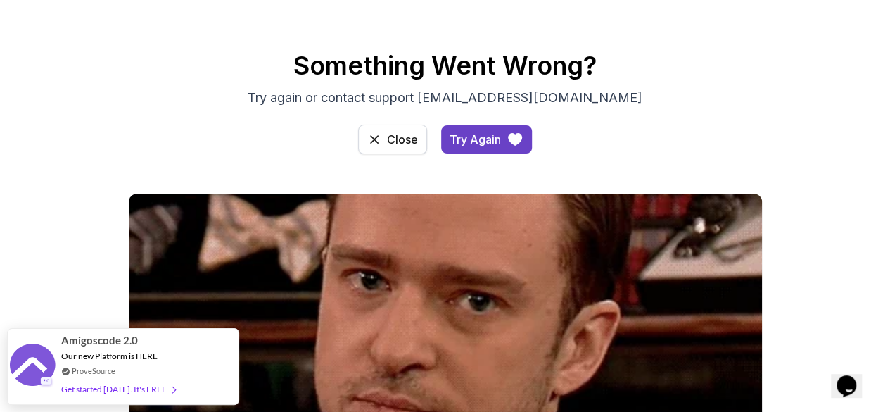
click at [398, 147] on div "Close" at bounding box center [402, 139] width 31 height 17
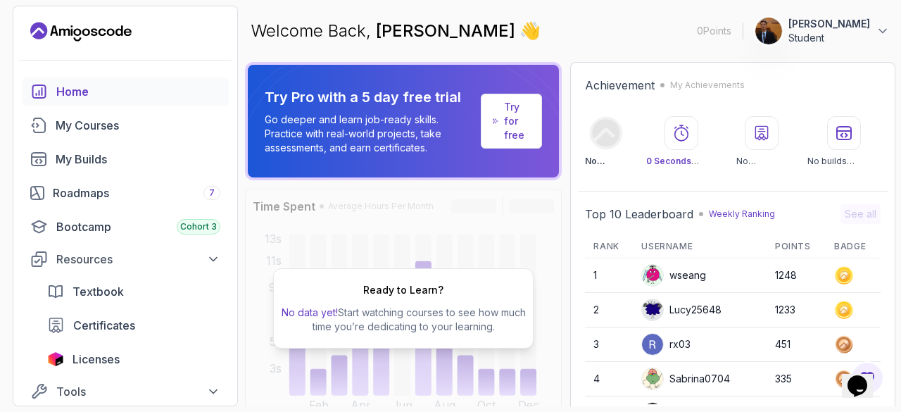
scroll to position [88, 0]
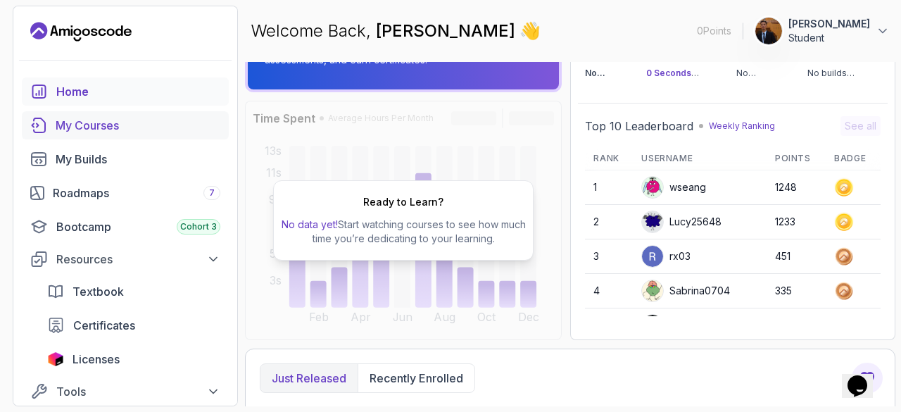
click at [144, 127] on div "My Courses" at bounding box center [138, 125] width 165 height 17
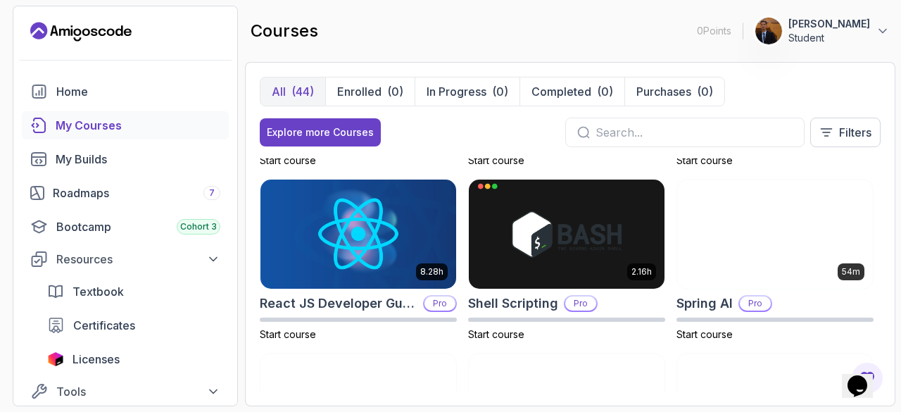
scroll to position [1895, 0]
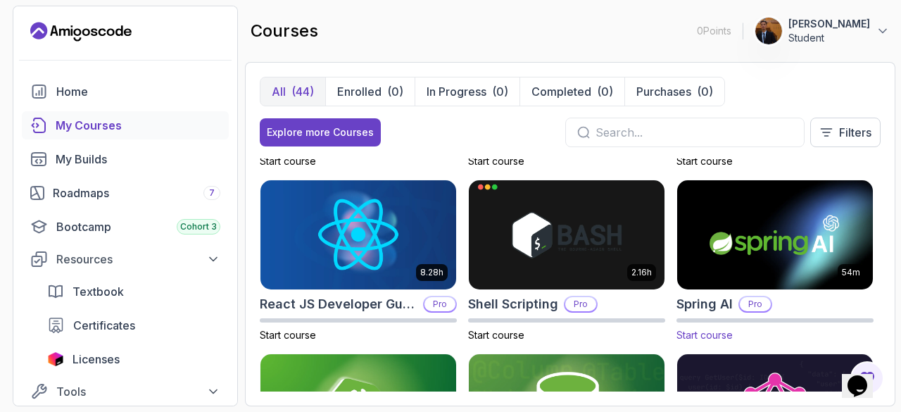
click at [694, 333] on span "Start course" at bounding box center [704, 335] width 56 height 12
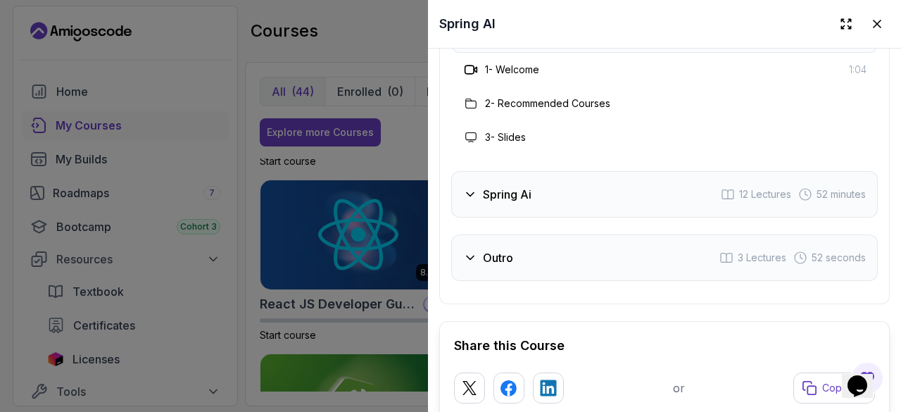
scroll to position [2209, 0]
click at [543, 175] on div "Spring Ai 12 Lectures 52 minutes" at bounding box center [664, 193] width 426 height 46
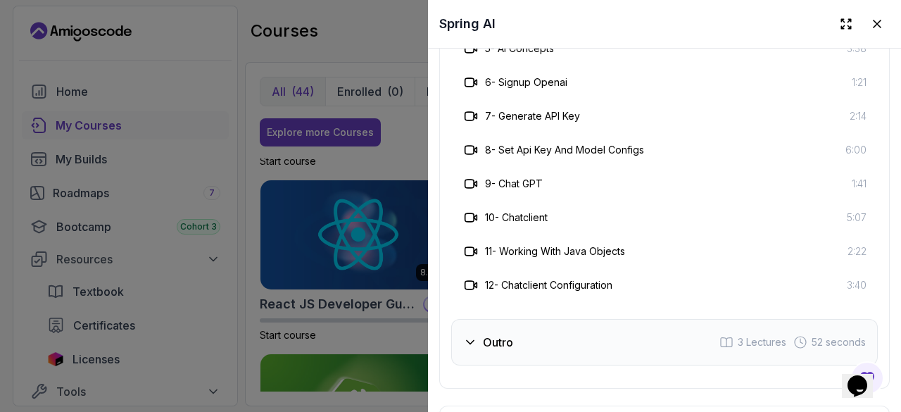
scroll to position [2529, 0]
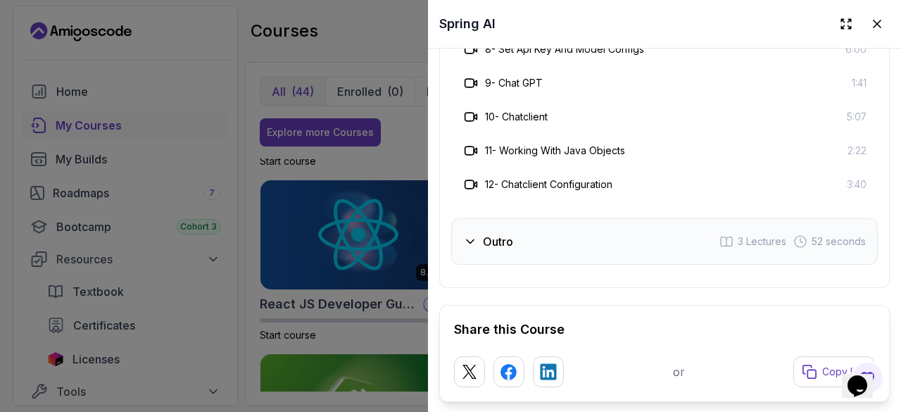
click at [574, 239] on div "Outro 3 Lectures 52 seconds" at bounding box center [664, 241] width 426 height 46
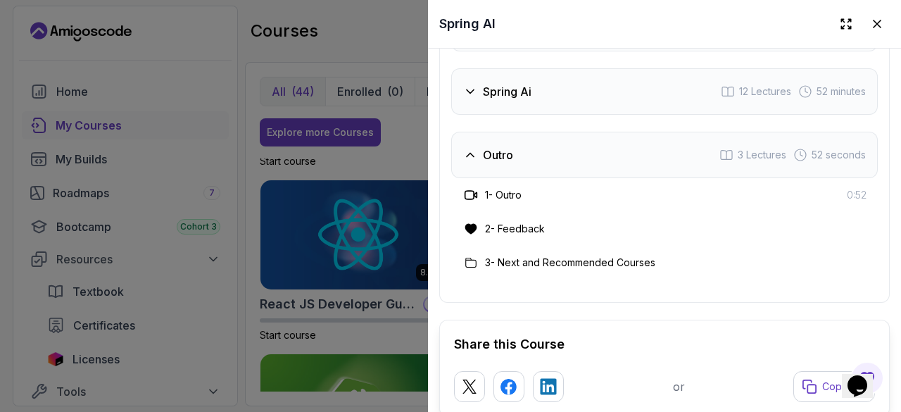
scroll to position [2208, 0]
click at [870, 34] on button at bounding box center [876, 23] width 25 height 25
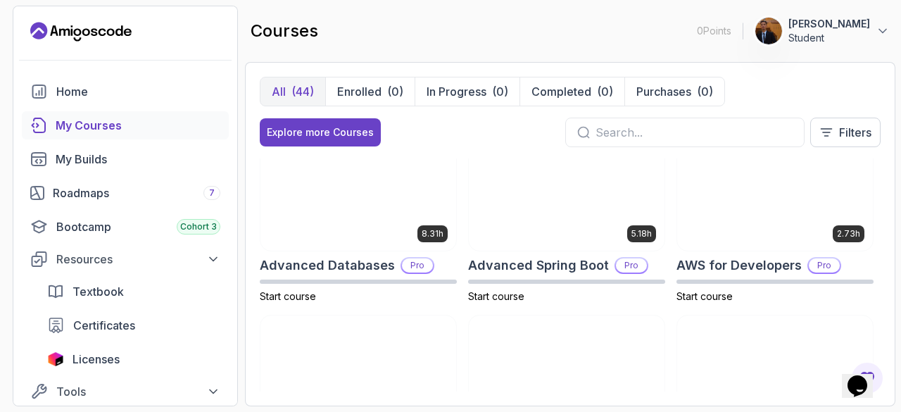
scroll to position [0, 0]
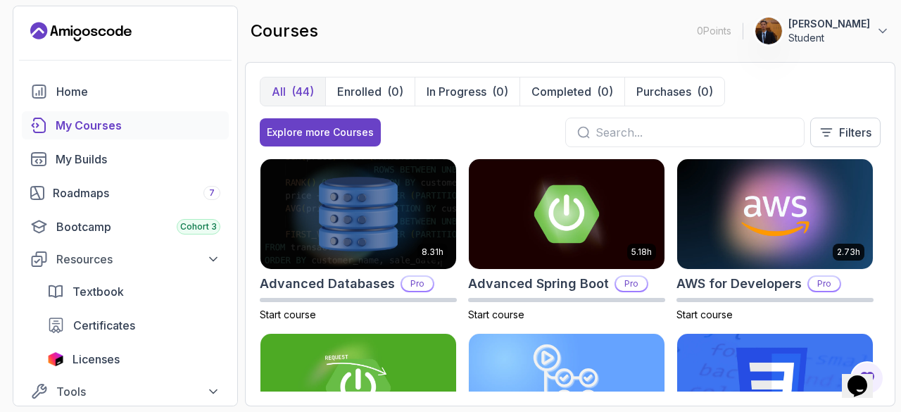
click at [845, 38] on p "Student" at bounding box center [829, 38] width 82 height 14
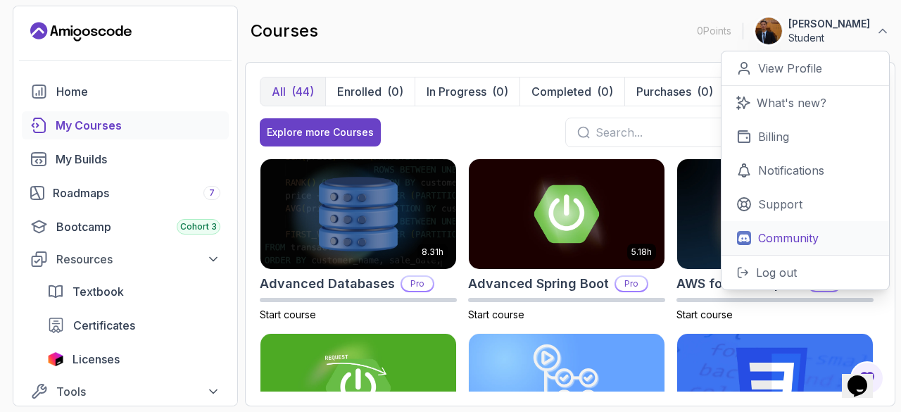
click at [797, 239] on p "Community" at bounding box center [788, 237] width 61 height 17
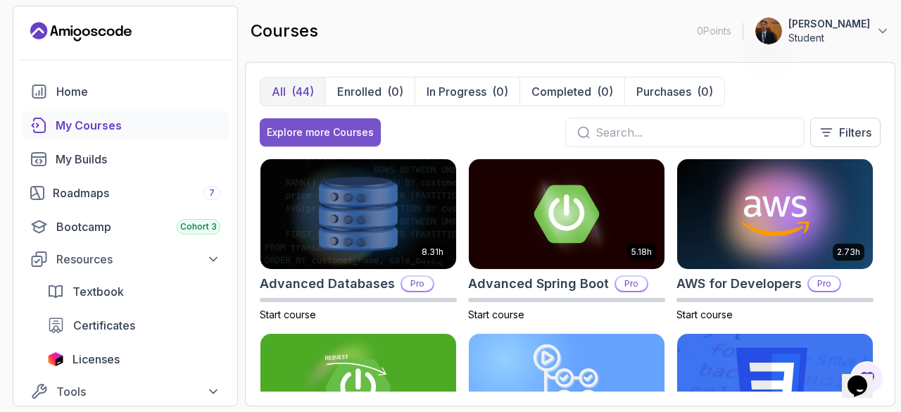
click at [341, 140] on button "Explore more Courses" at bounding box center [320, 132] width 121 height 28
click at [696, 125] on input "text" at bounding box center [693, 132] width 197 height 17
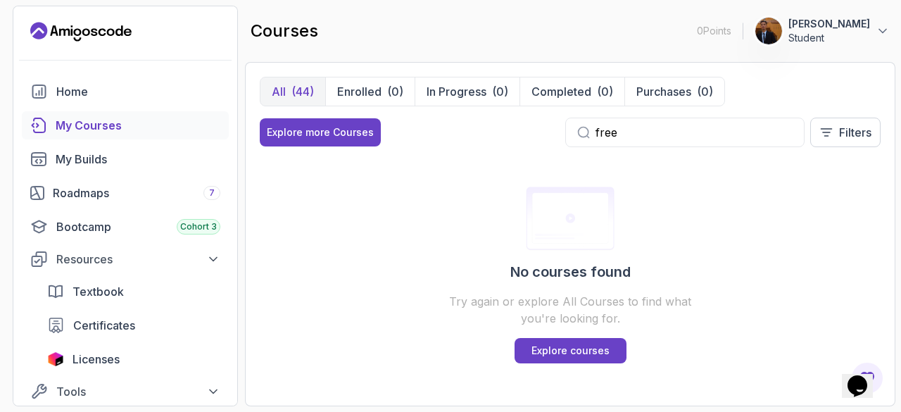
type input "free"
click at [853, 134] on p "Filters" at bounding box center [855, 132] width 32 height 17
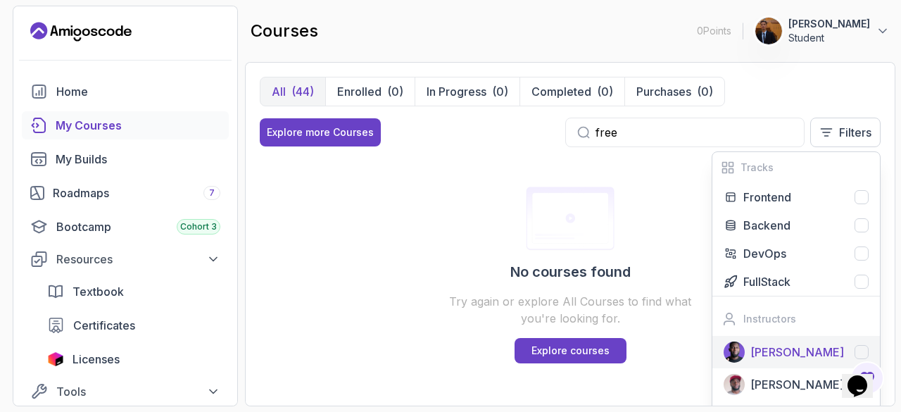
scroll to position [34, 0]
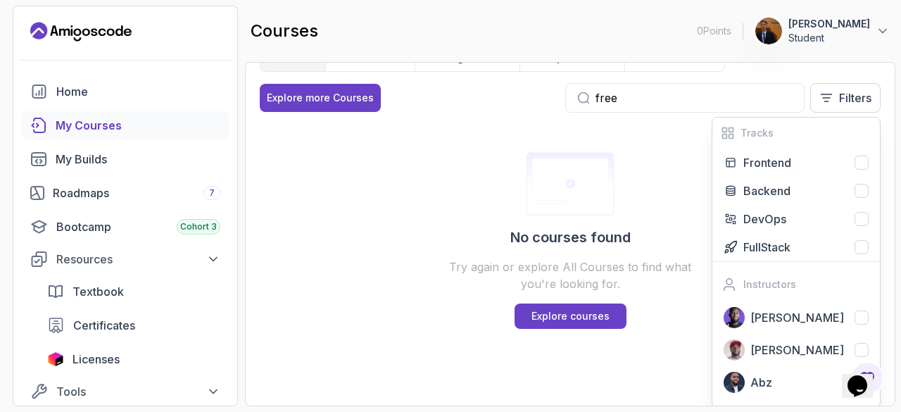
click at [412, 157] on div "No courses found Try again or explore All Courses to find what you're looking f…" at bounding box center [570, 240] width 621 height 233
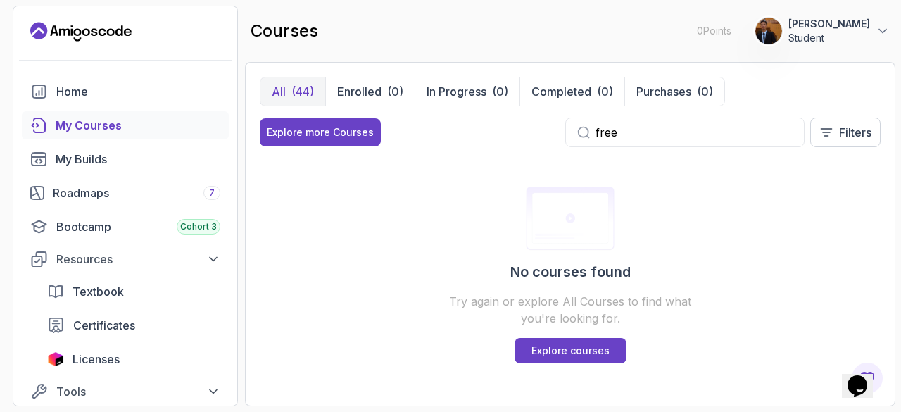
scroll to position [0, 0]
click at [361, 84] on p "Enrolled" at bounding box center [359, 91] width 44 height 17
click at [127, 198] on div "Roadmaps 7" at bounding box center [137, 192] width 168 height 17
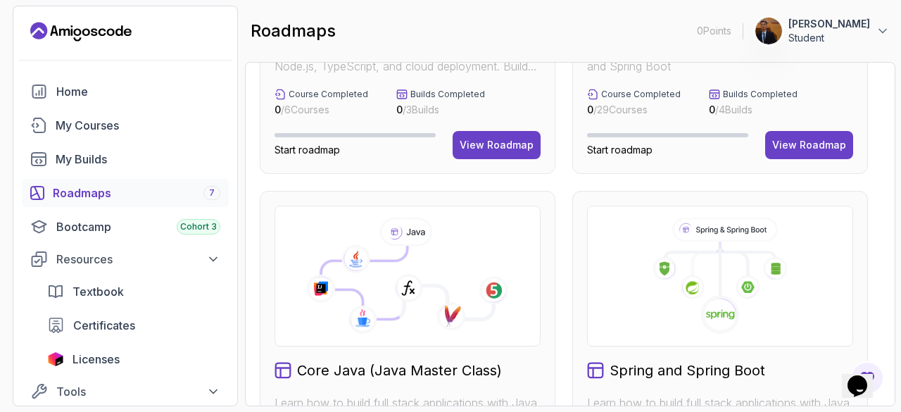
scroll to position [85, 0]
